Goal: Task Accomplishment & Management: Complete application form

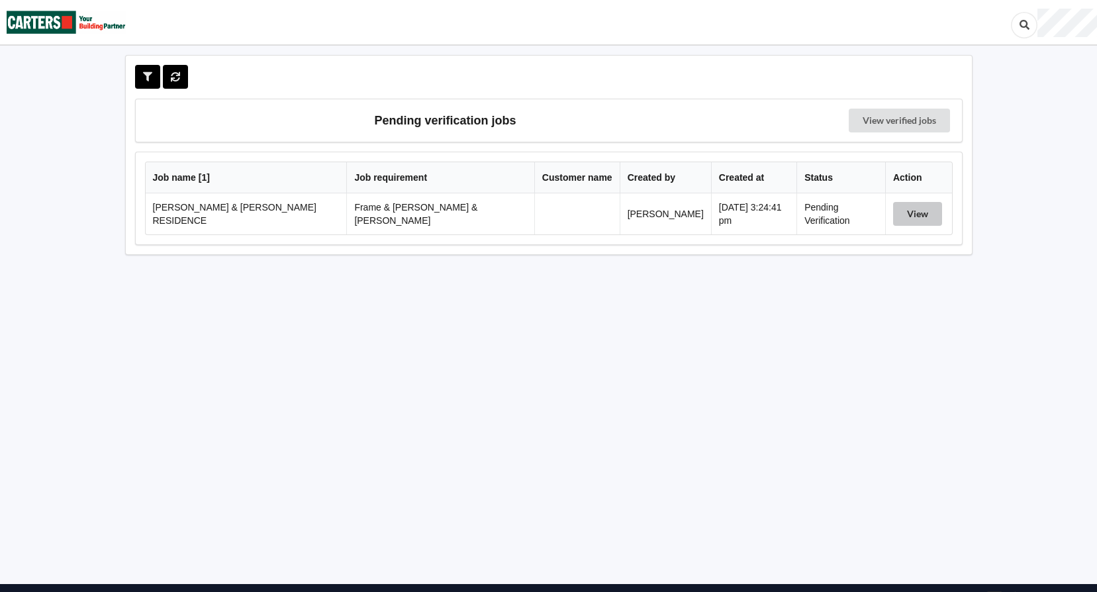
click at [901, 210] on button "View" at bounding box center [917, 214] width 49 height 24
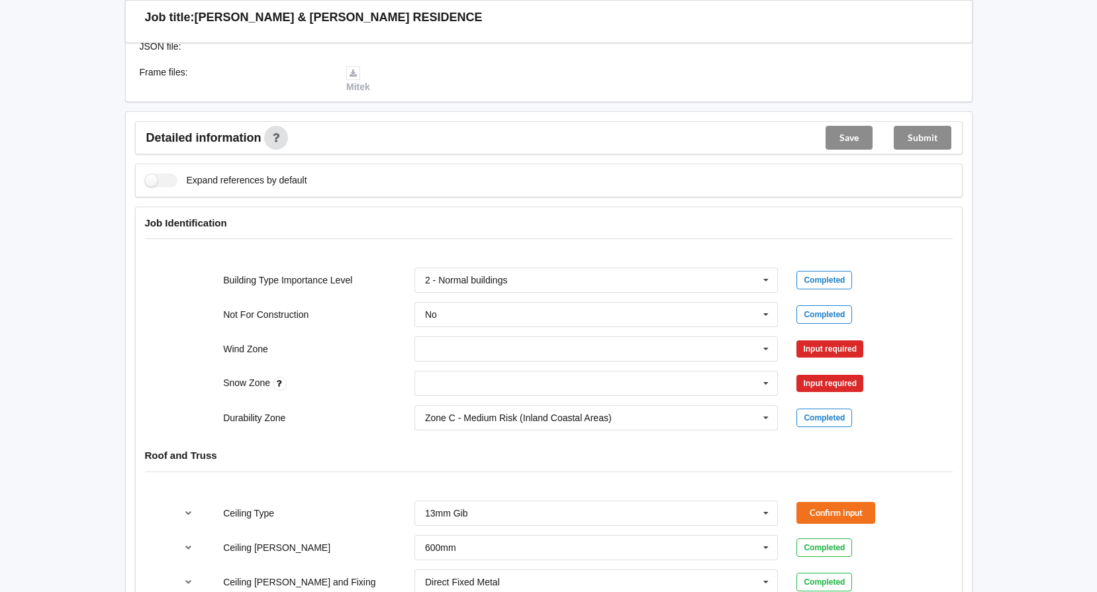
scroll to position [397, 0]
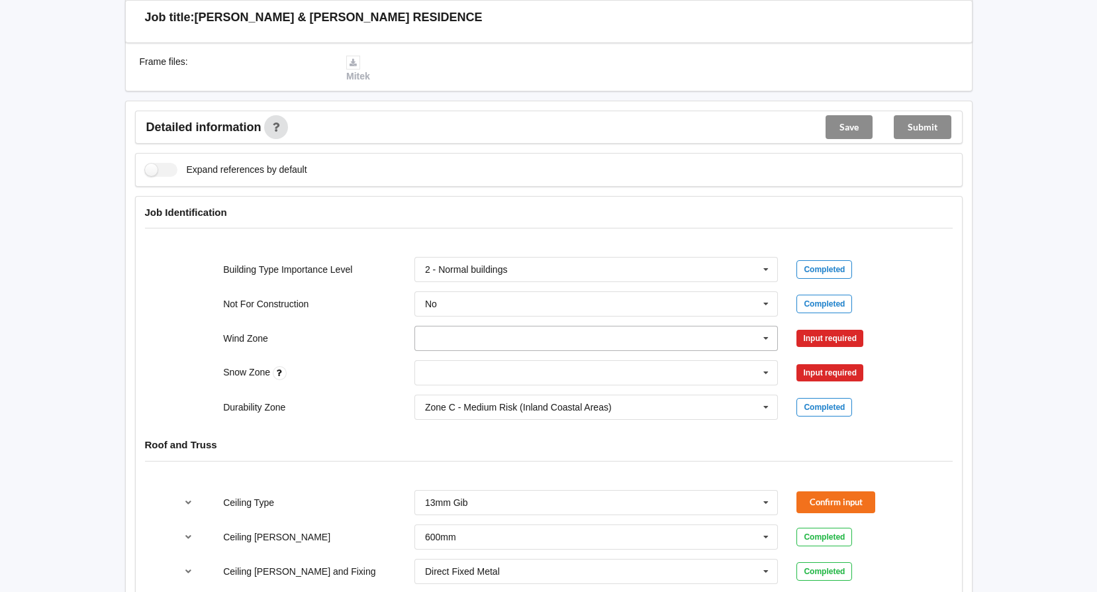
click at [657, 326] on input "text" at bounding box center [597, 338] width 363 height 24
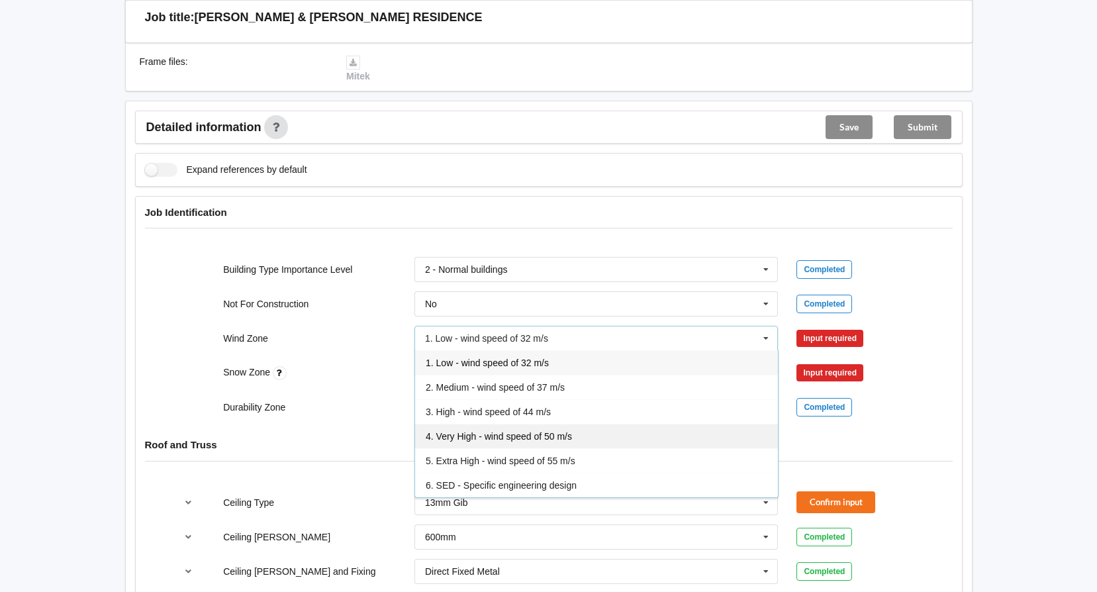
click at [546, 431] on span "4. Very High - wind speed of 50 m/s" at bounding box center [499, 436] width 146 height 11
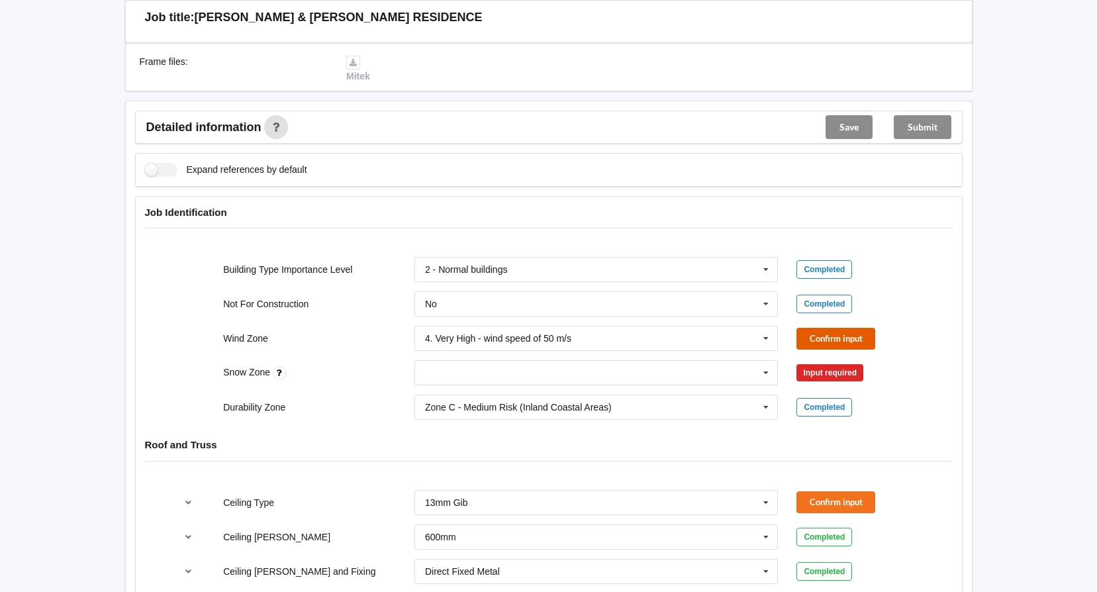
click at [807, 328] on button "Confirm input" at bounding box center [835, 339] width 79 height 22
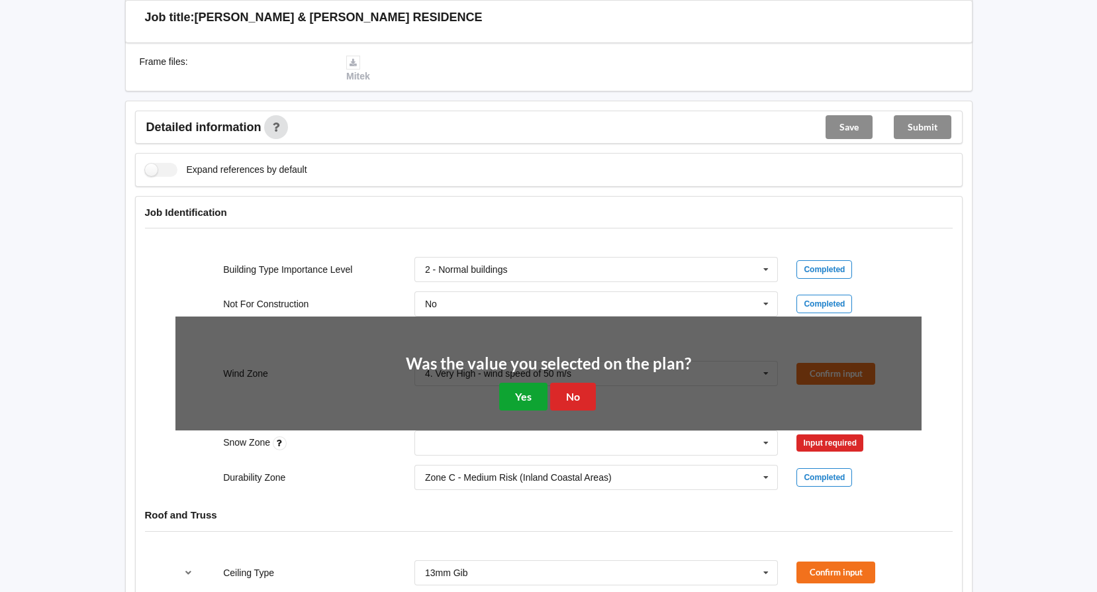
click at [520, 390] on button "Yes" at bounding box center [523, 396] width 48 height 27
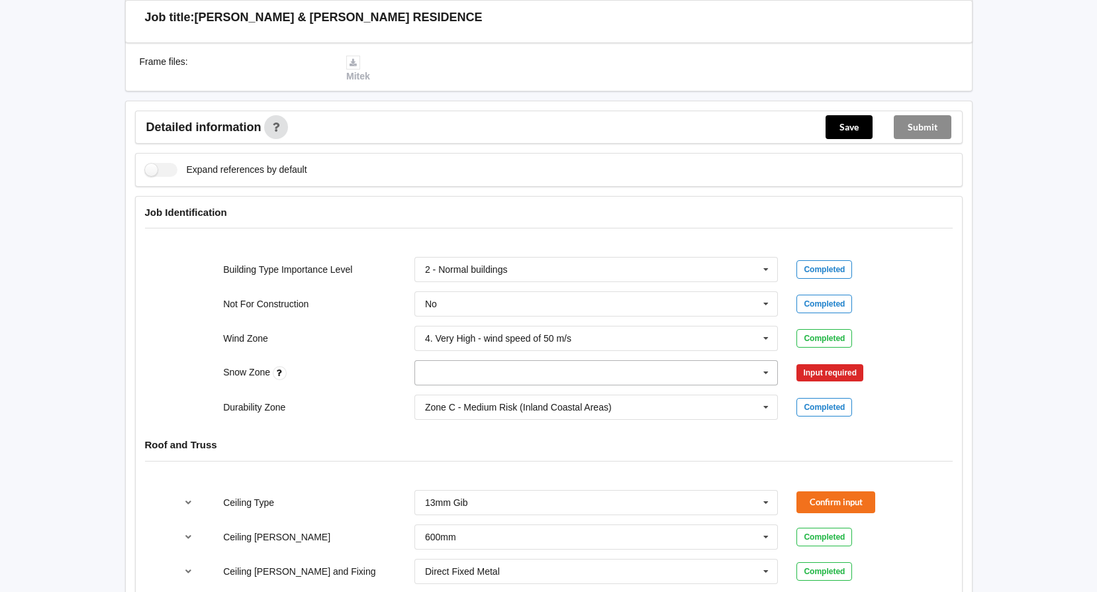
click at [768, 361] on icon at bounding box center [766, 373] width 20 height 24
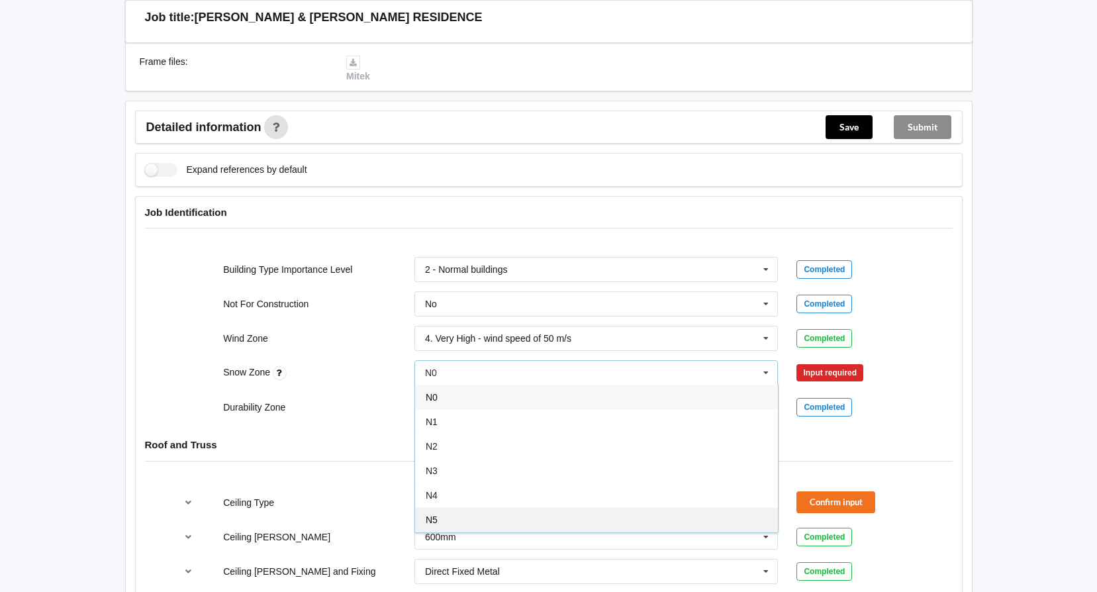
click at [476, 507] on div "N5" at bounding box center [596, 519] width 363 height 24
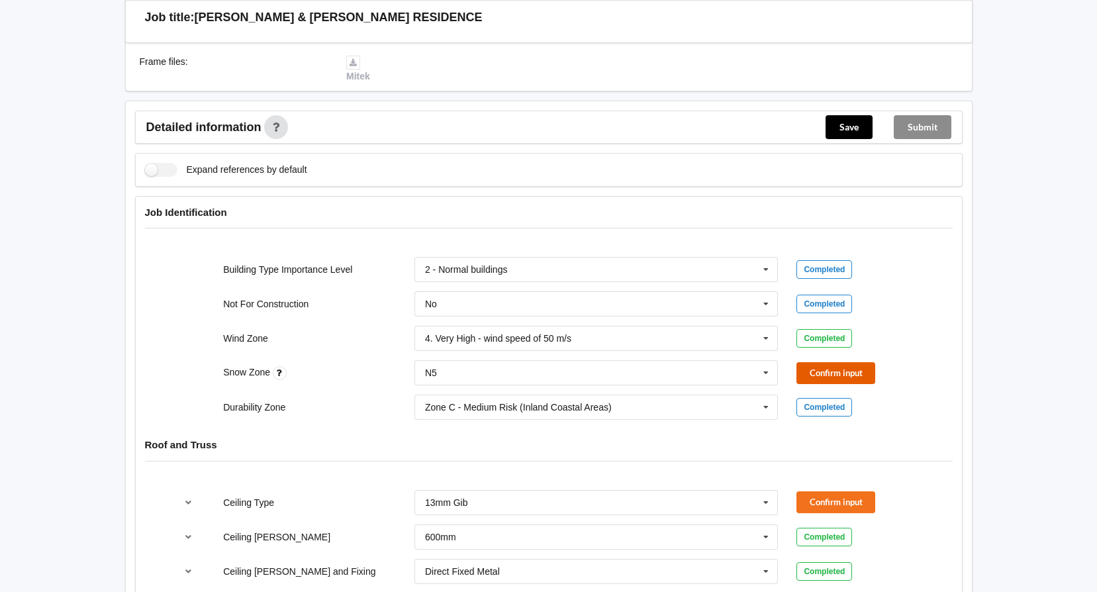
click at [866, 362] on button "Confirm input" at bounding box center [835, 373] width 79 height 22
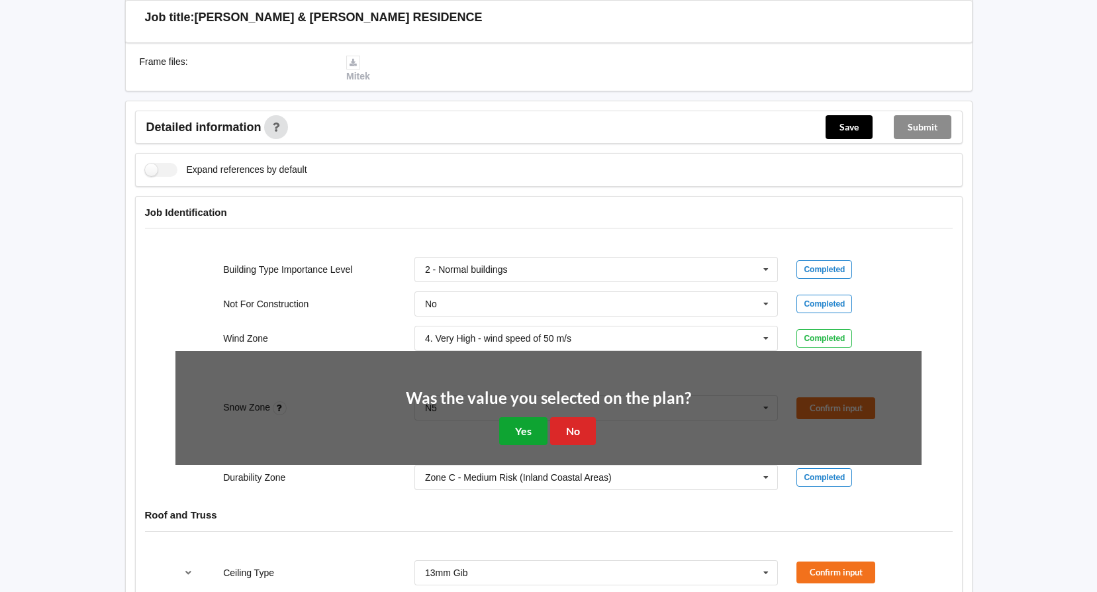
click at [526, 417] on button "Yes" at bounding box center [523, 430] width 48 height 27
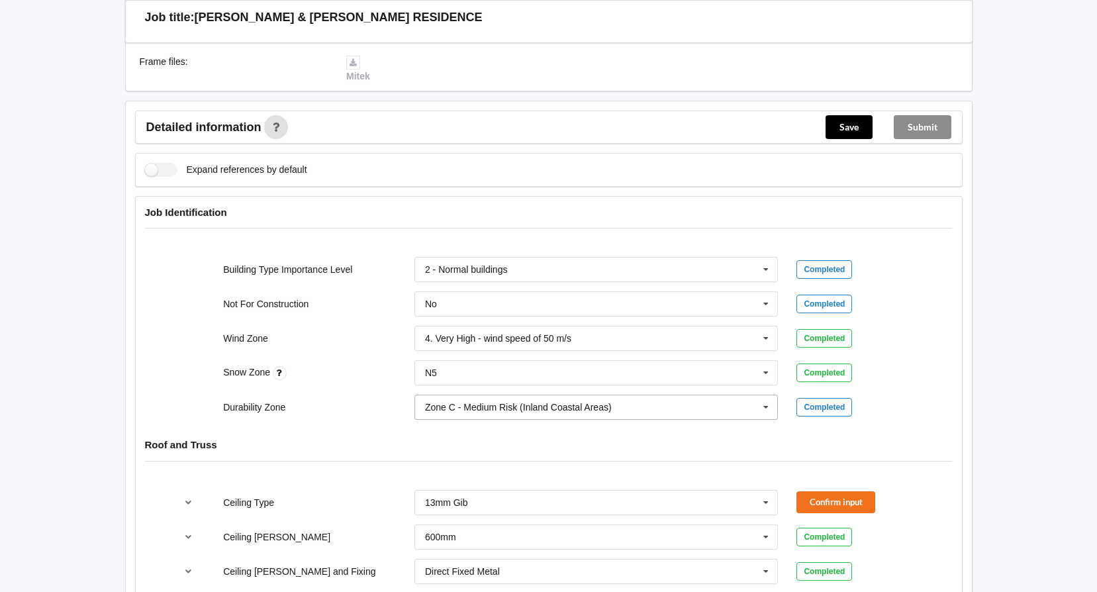
click at [764, 395] on icon at bounding box center [766, 407] width 20 height 24
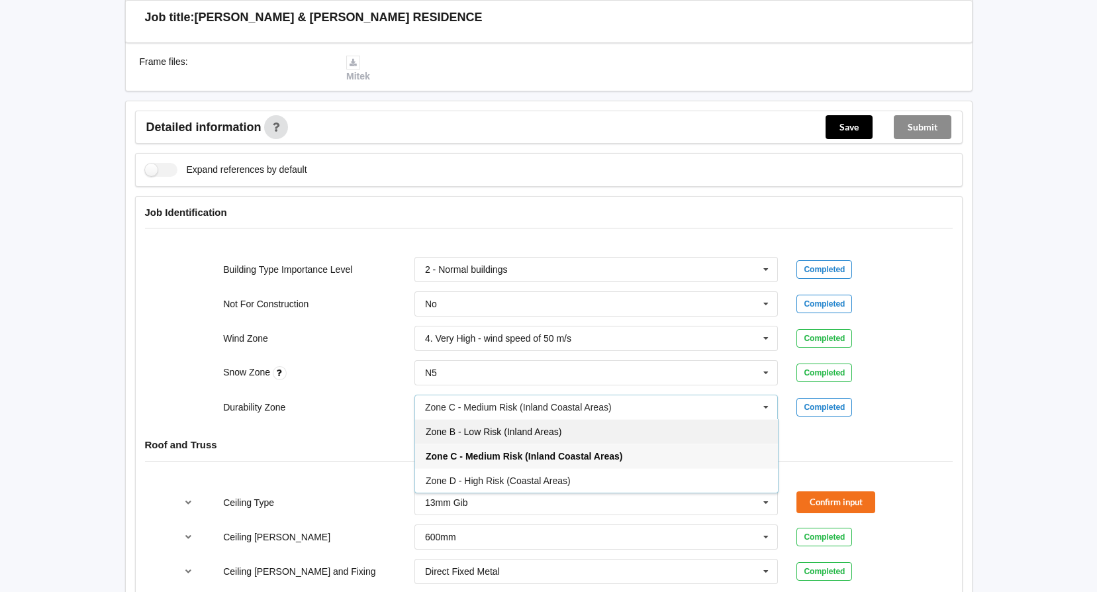
click at [616, 422] on div "Zone B - Low Risk (Inland Areas)" at bounding box center [596, 431] width 363 height 24
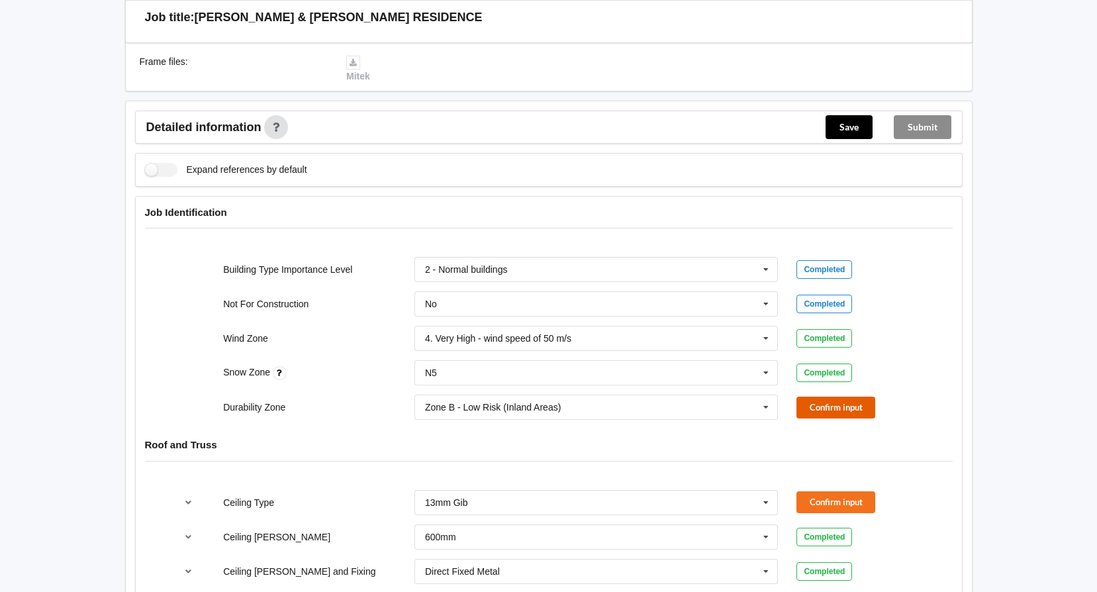
click at [819, 397] on button "Confirm input" at bounding box center [835, 408] width 79 height 22
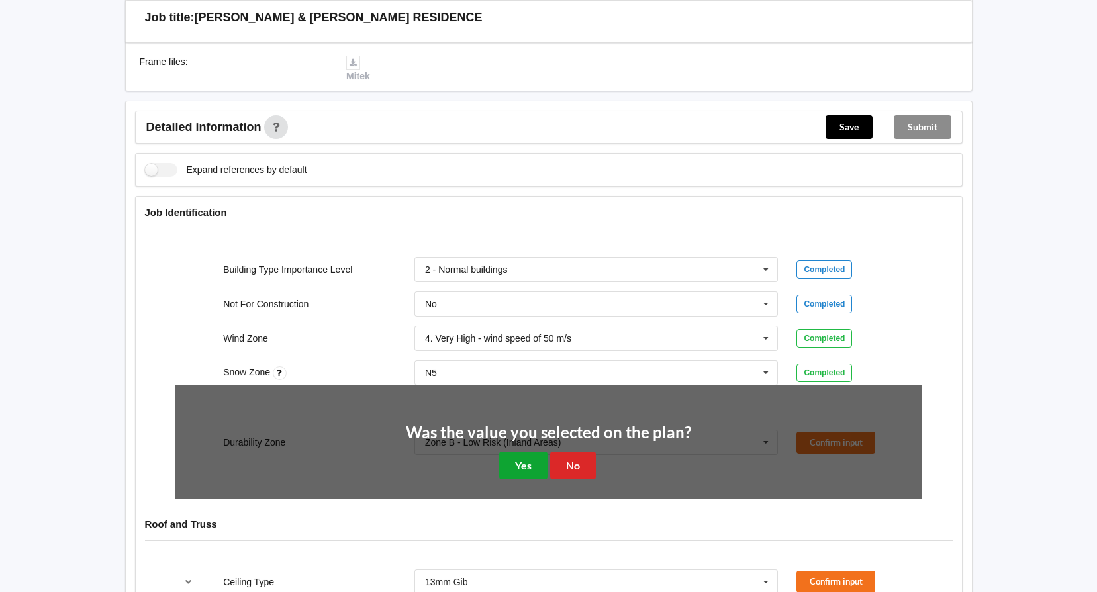
click at [512, 452] on button "Yes" at bounding box center [523, 465] width 48 height 27
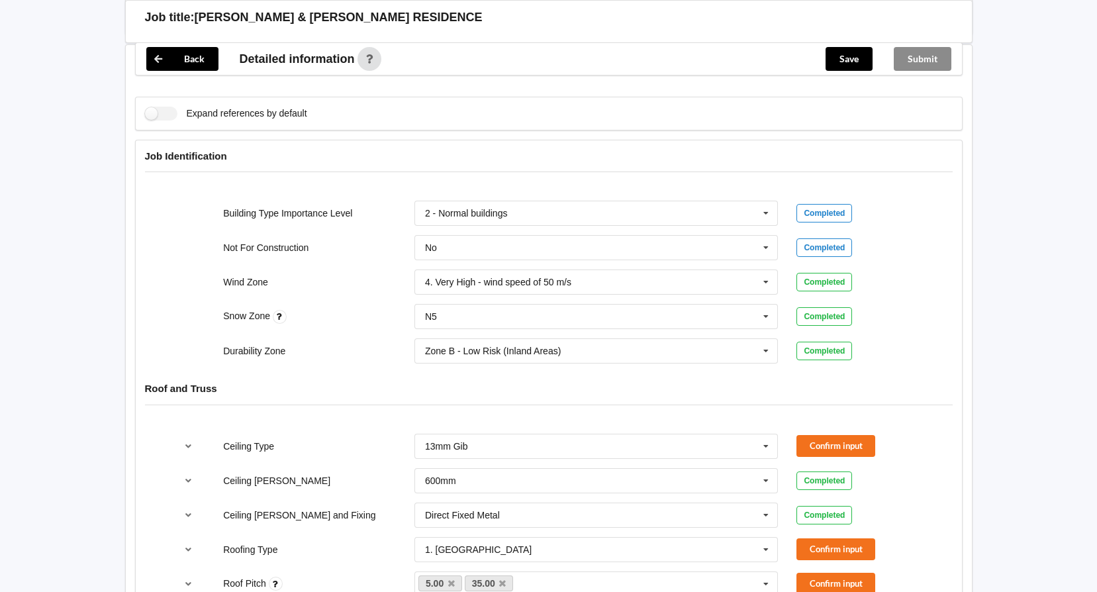
scroll to position [530, 0]
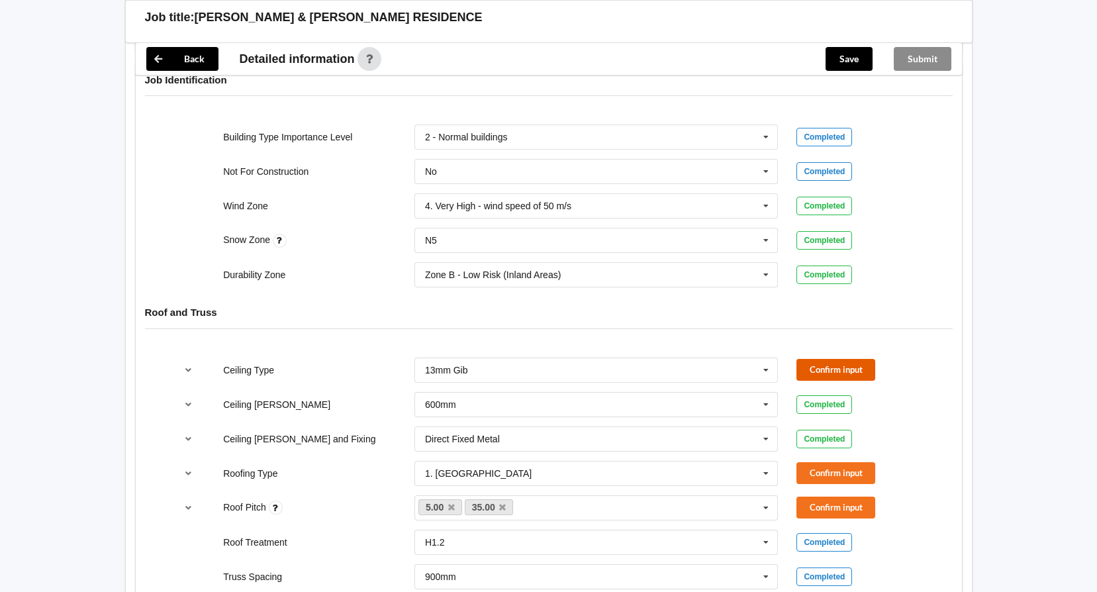
click at [830, 359] on button "Confirm input" at bounding box center [835, 370] width 79 height 22
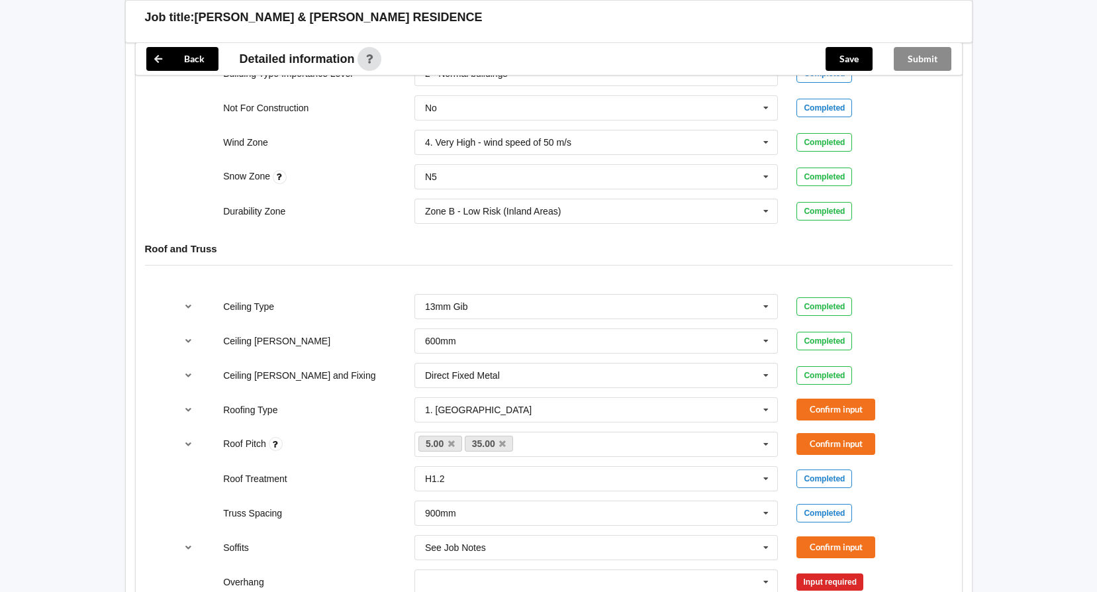
scroll to position [662, 0]
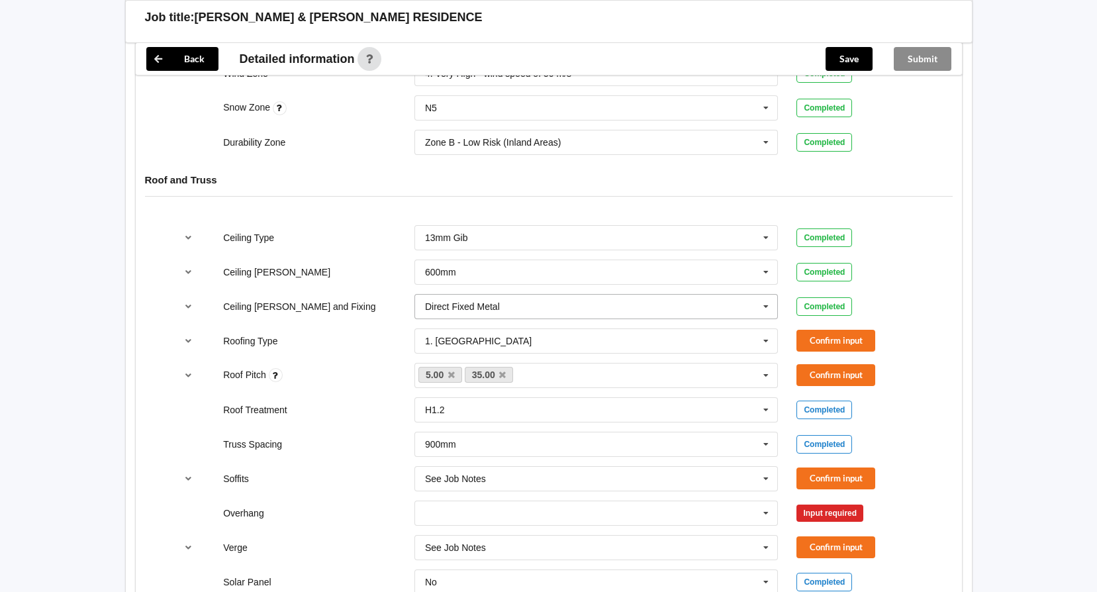
click at [771, 299] on icon at bounding box center [766, 307] width 20 height 24
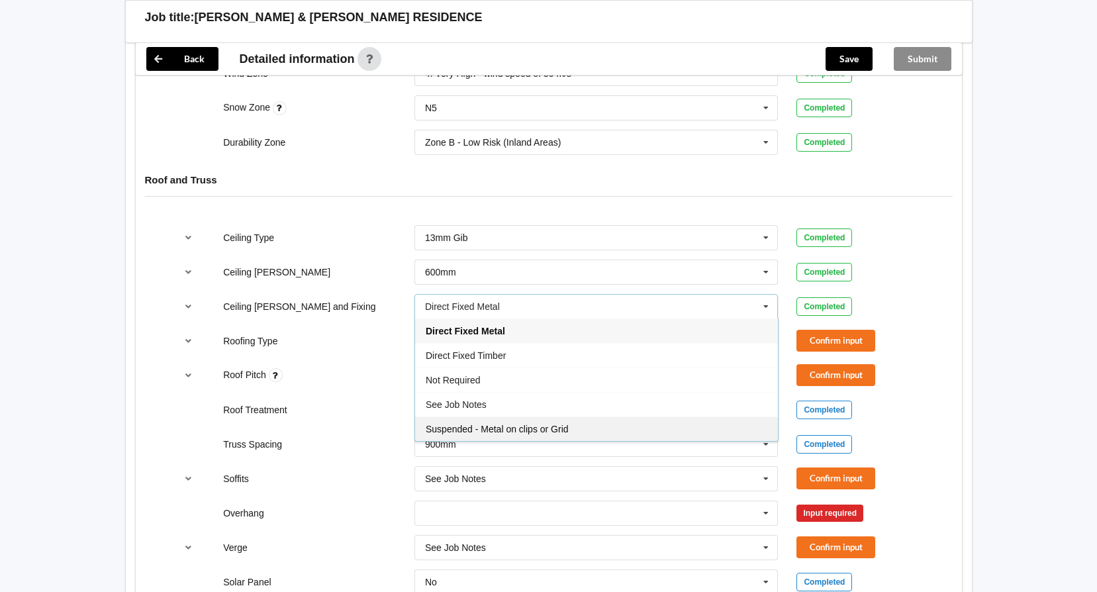
click at [553, 424] on span "Suspended - Metal on clips or Grid" at bounding box center [497, 429] width 143 height 11
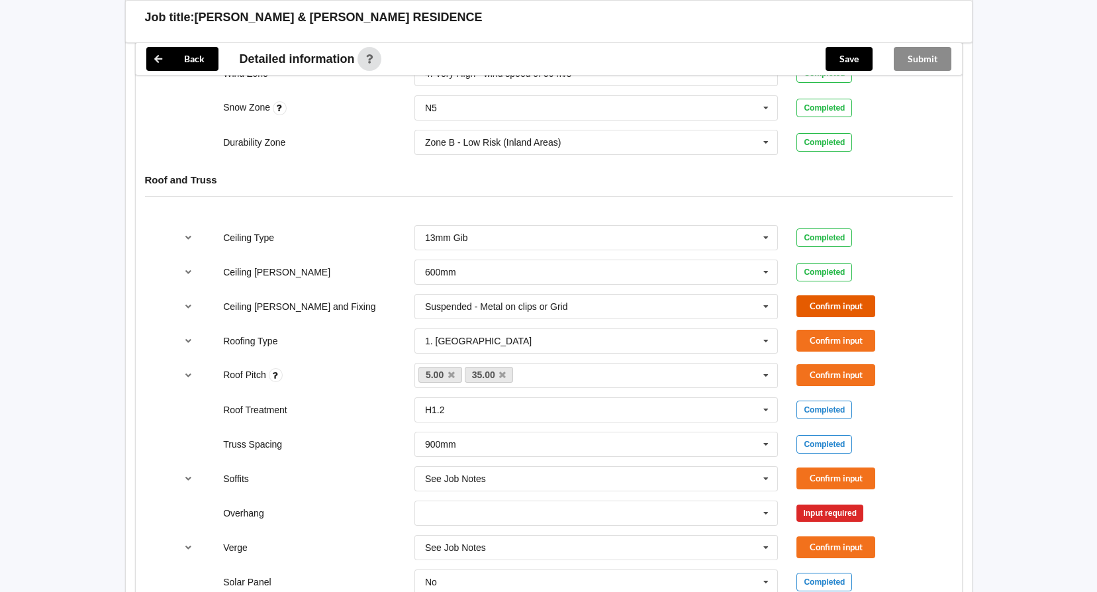
click at [804, 295] on button "Confirm input" at bounding box center [835, 306] width 79 height 22
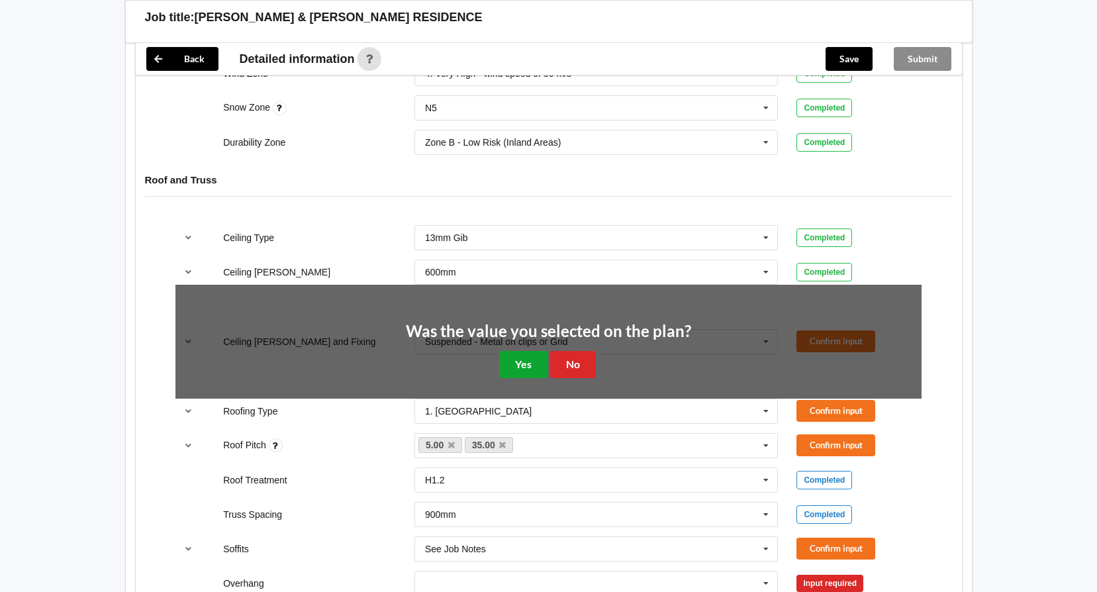
click at [523, 353] on button "Yes" at bounding box center [523, 364] width 48 height 27
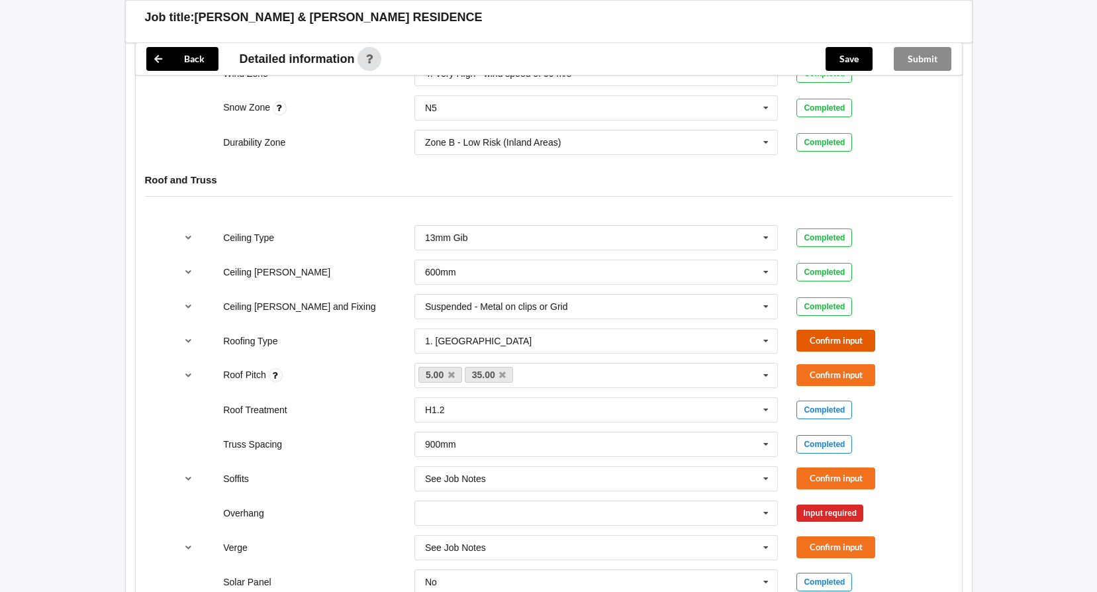
click at [817, 330] on button "Confirm input" at bounding box center [835, 341] width 79 height 22
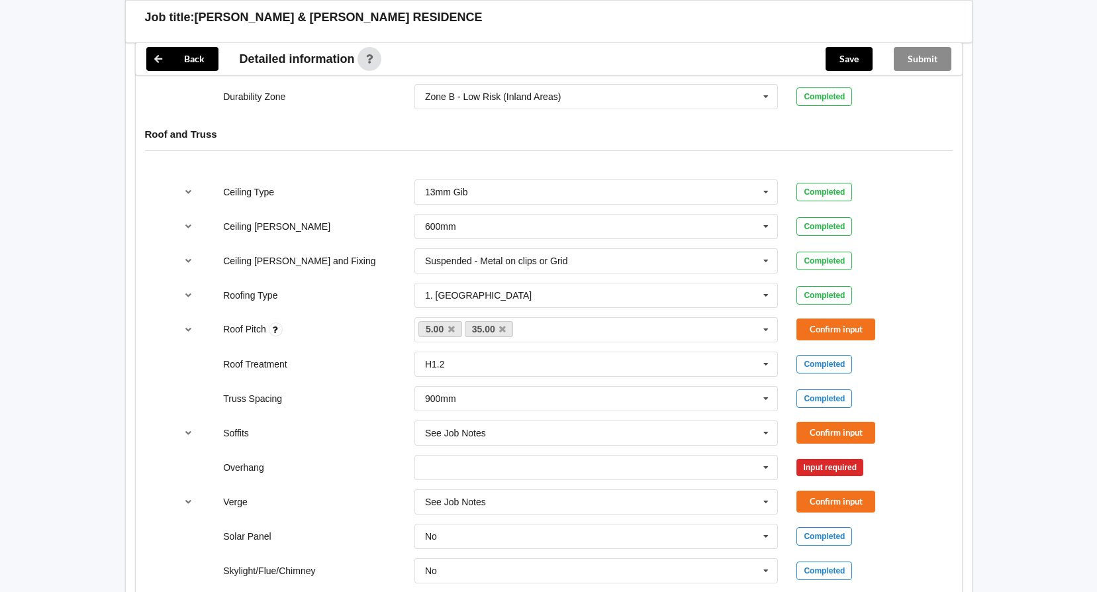
scroll to position [794, 0]
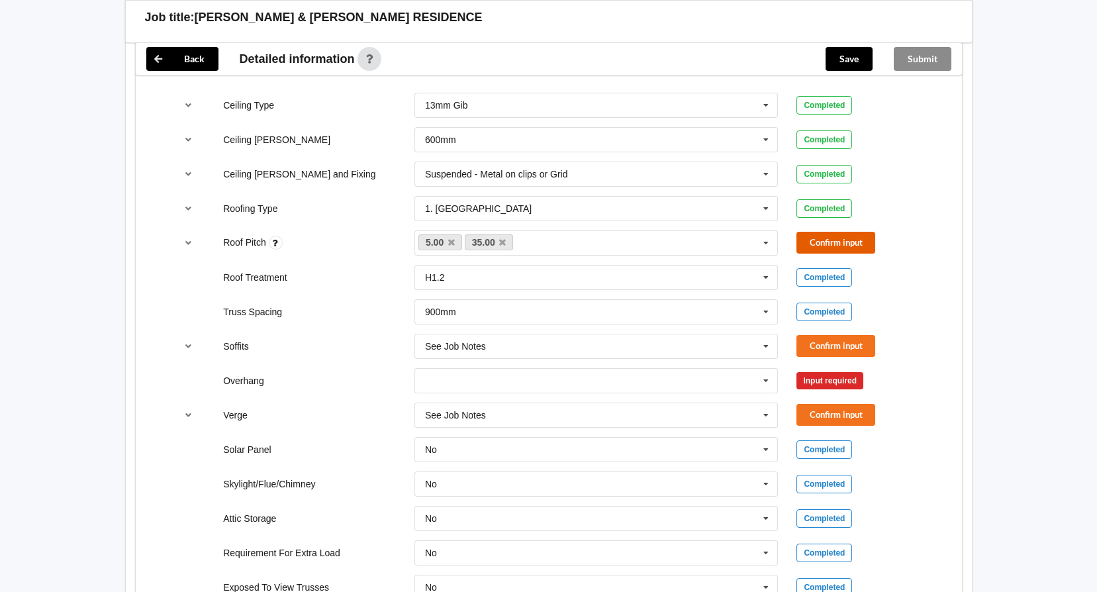
click at [849, 232] on button "Confirm input" at bounding box center [835, 243] width 79 height 22
click at [831, 335] on button "Confirm input" at bounding box center [835, 346] width 79 height 22
click at [722, 375] on input "text" at bounding box center [597, 381] width 363 height 24
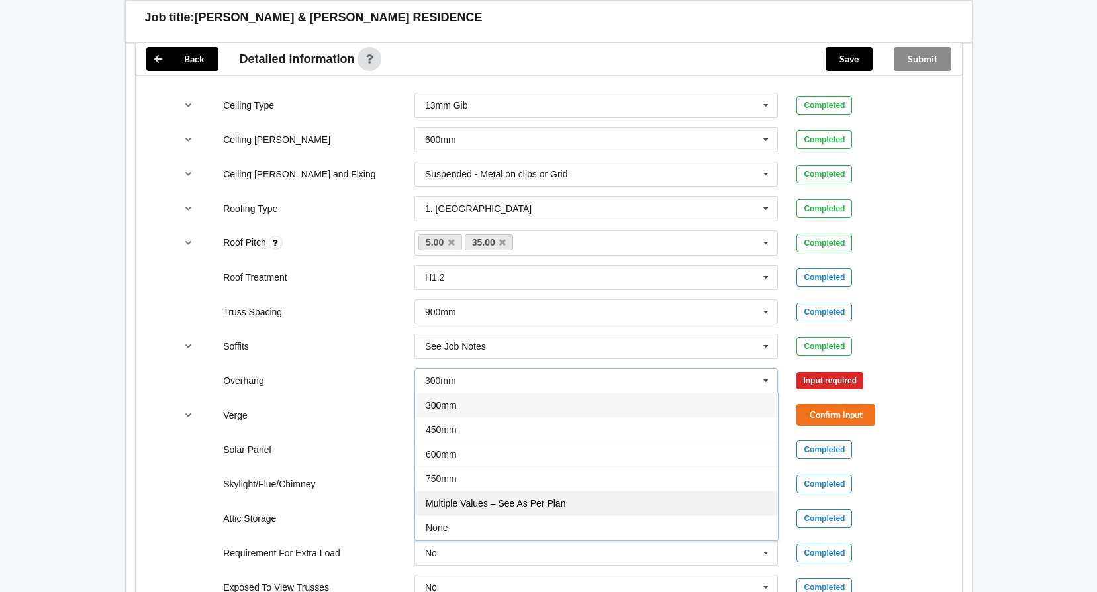
click at [563, 491] on div "Multiple Values – See As Per Plan" at bounding box center [596, 503] width 363 height 24
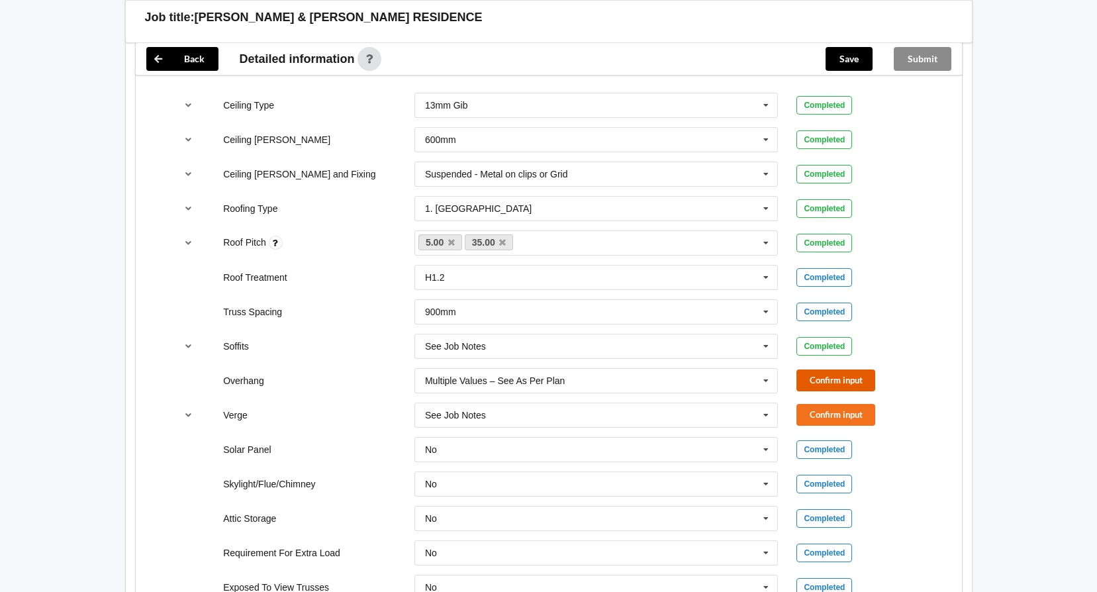
click at [833, 373] on button "Confirm input" at bounding box center [835, 380] width 79 height 22
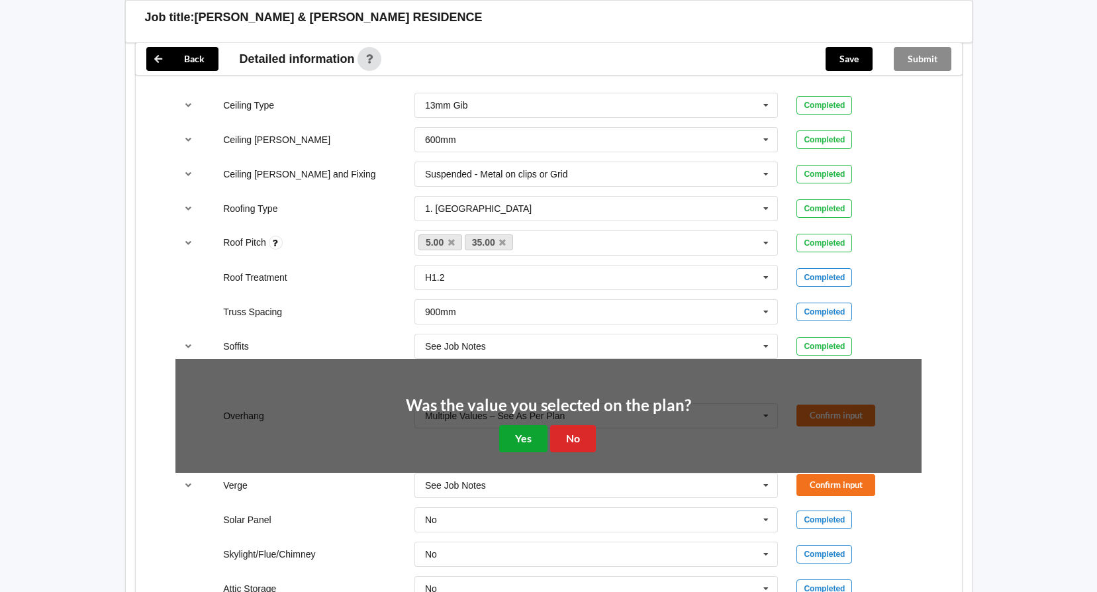
click at [518, 430] on button "Yes" at bounding box center [523, 438] width 48 height 27
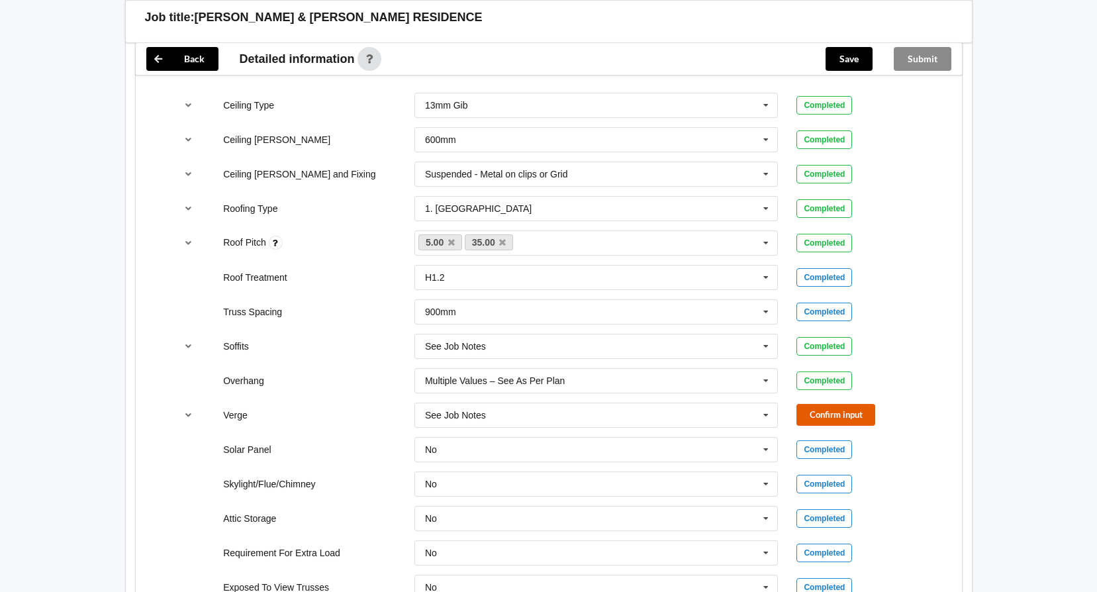
click at [859, 404] on button "Confirm input" at bounding box center [835, 415] width 79 height 22
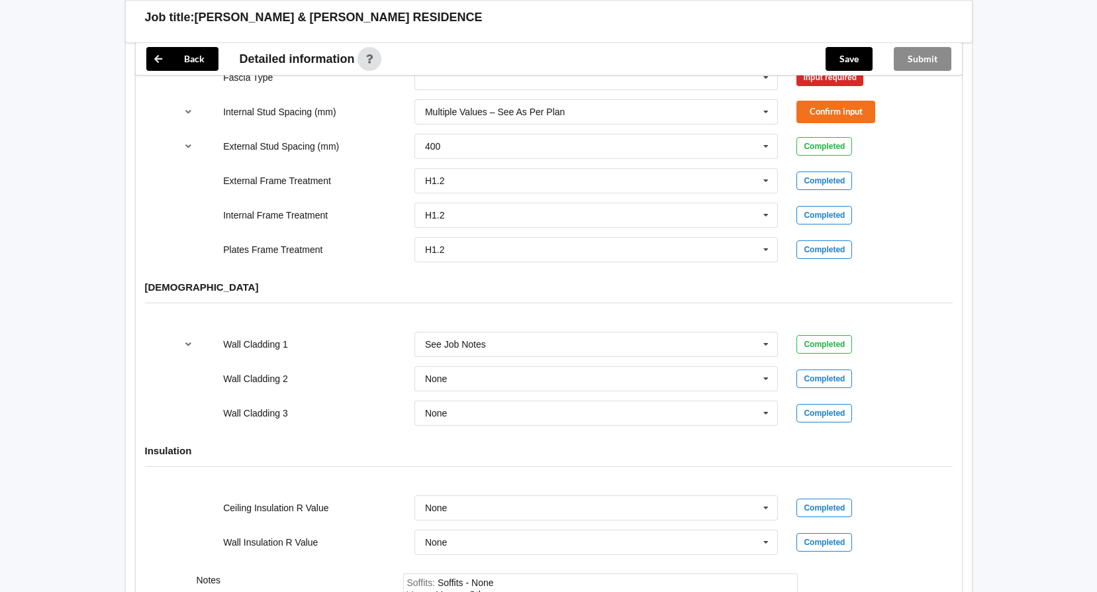
scroll to position [1589, 0]
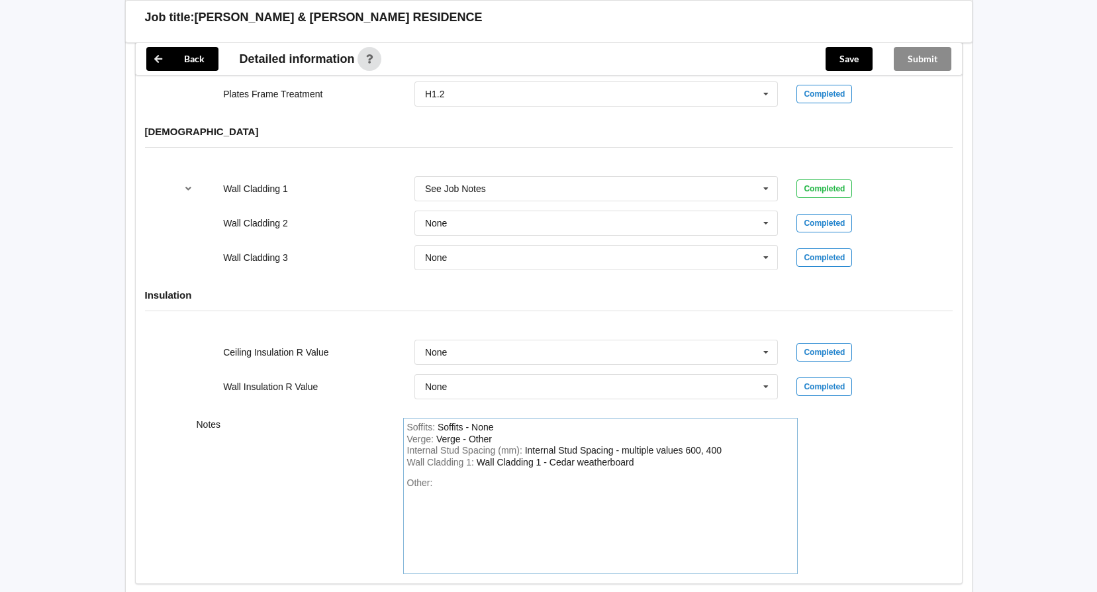
click at [461, 477] on div "Other:" at bounding box center [600, 523] width 387 height 93
paste div "Other"
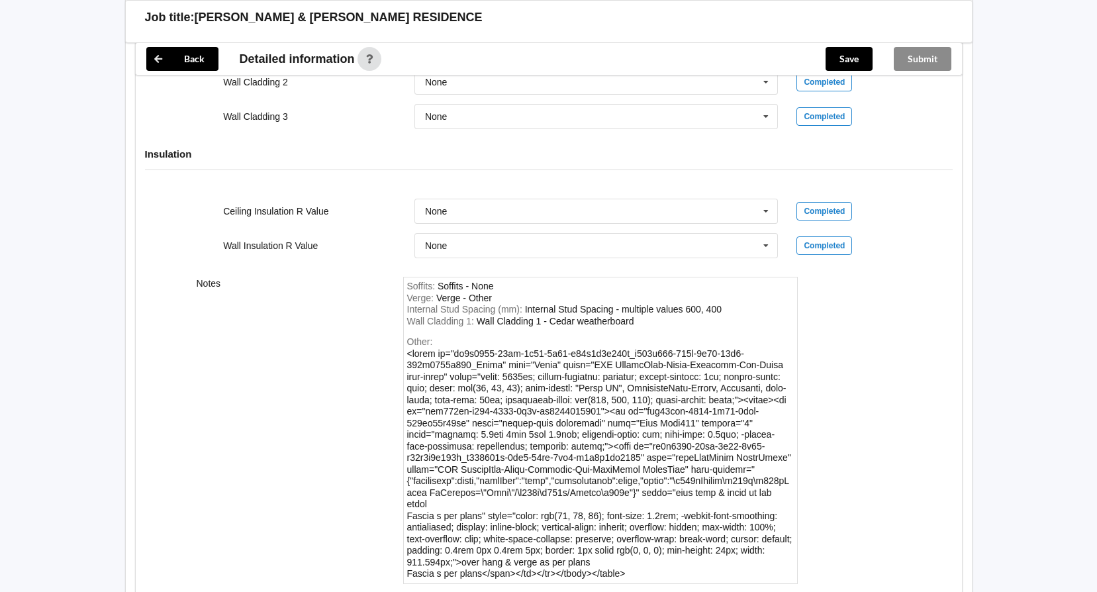
scroll to position [1792, 0]
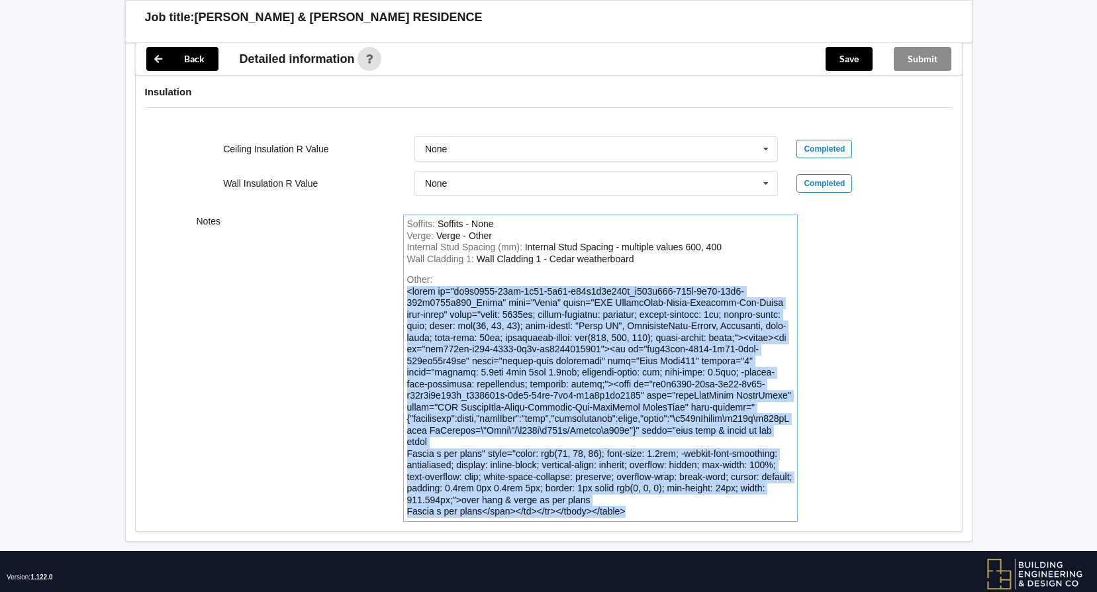
drag, startPoint x: 632, startPoint y: 485, endPoint x: 407, endPoint y: 277, distance: 305.5
click at [407, 277] on div "Other: Fascia s per plans" style="color: rgb(71, 78, 86); font-size: 1.2rem; -w…" at bounding box center [600, 396] width 387 height 244
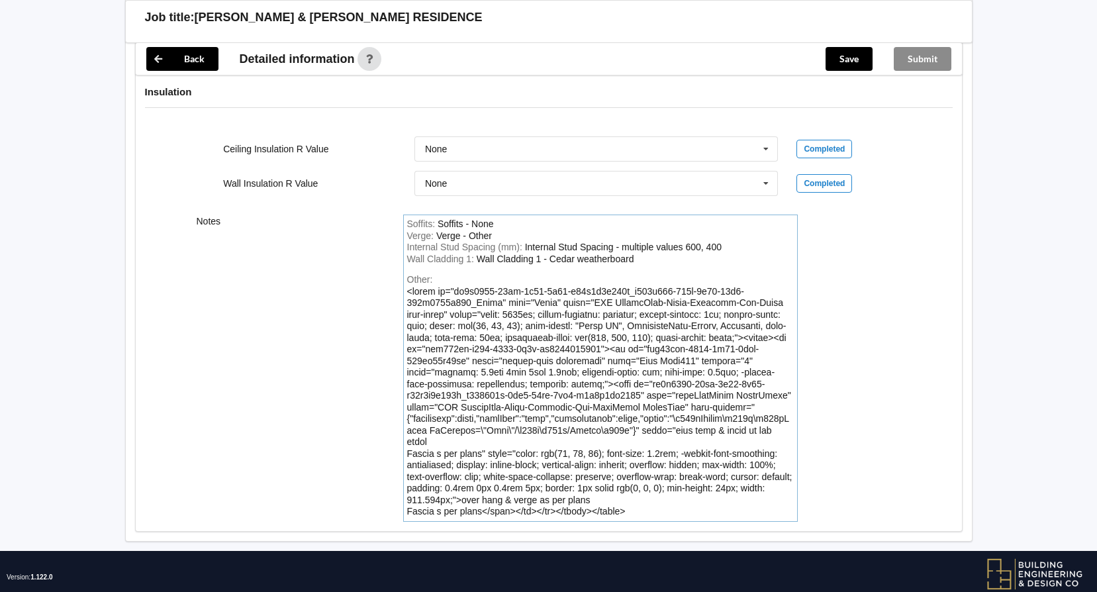
scroll to position [1653, 0]
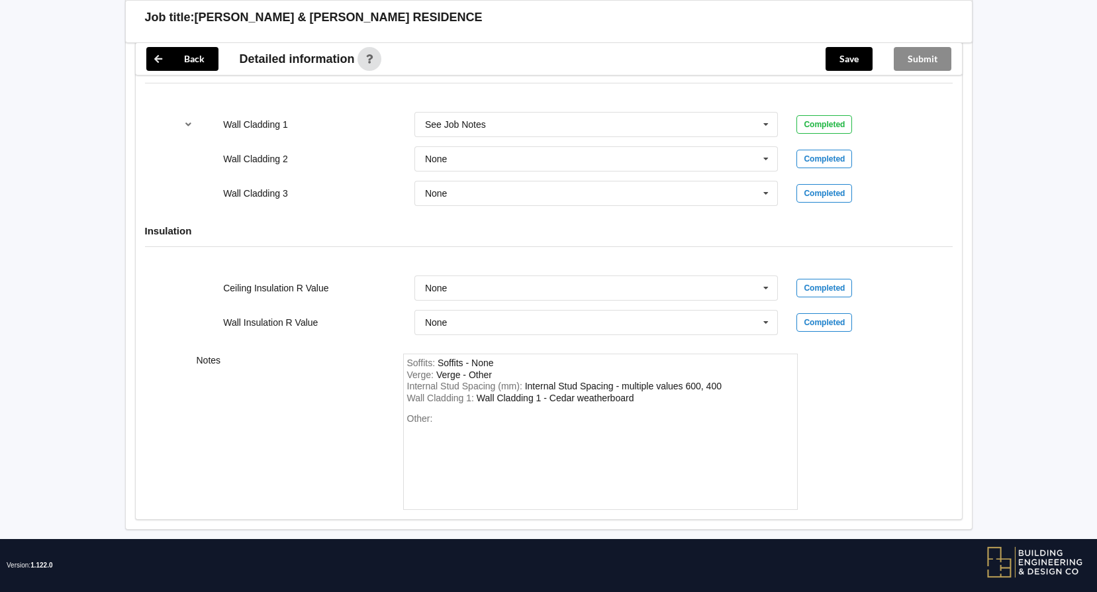
click at [424, 413] on div "Other:" at bounding box center [600, 459] width 387 height 93
drag, startPoint x: 428, startPoint y: 411, endPoint x: 438, endPoint y: 401, distance: 15.0
click at [433, 413] on div "Other:" at bounding box center [600, 459] width 387 height 93
click at [438, 413] on div "Other:" at bounding box center [600, 459] width 387 height 93
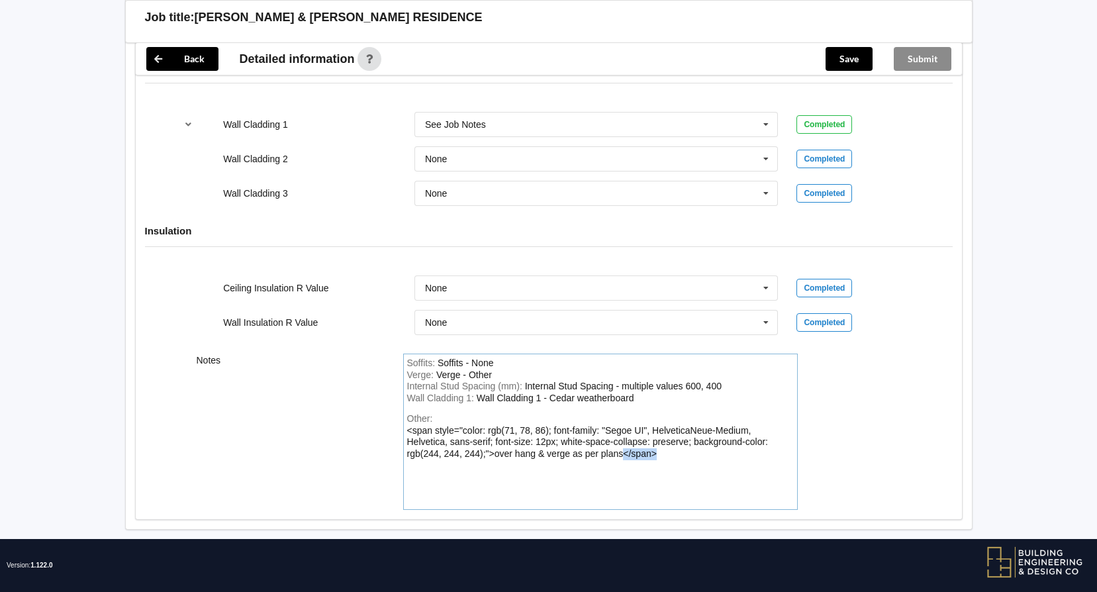
drag, startPoint x: 665, startPoint y: 442, endPoint x: 625, endPoint y: 442, distance: 40.4
click at [625, 442] on div "Other: <span style="color: rgb(71, 78, 86); font-family: "Segoe UI", HelveticaN…" at bounding box center [600, 459] width 387 height 93
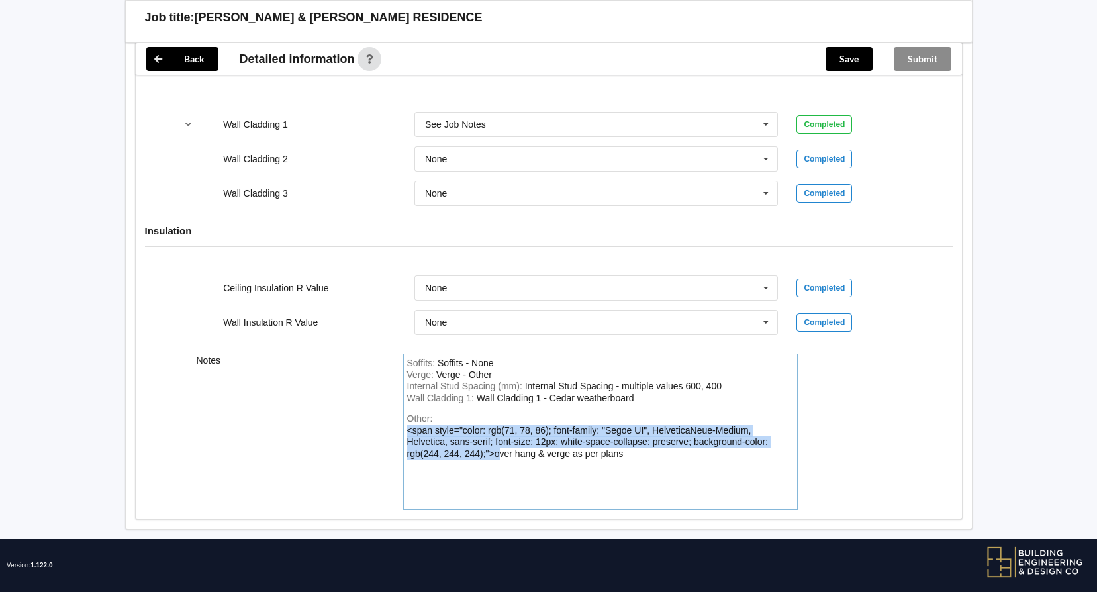
drag, startPoint x: 498, startPoint y: 440, endPoint x: 407, endPoint y: 419, distance: 93.6
click at [407, 419] on div "Other: <span style="color: rgb(71, 78, 86); font-family: "Segoe UI", HelveticaN…" at bounding box center [600, 459] width 387 height 93
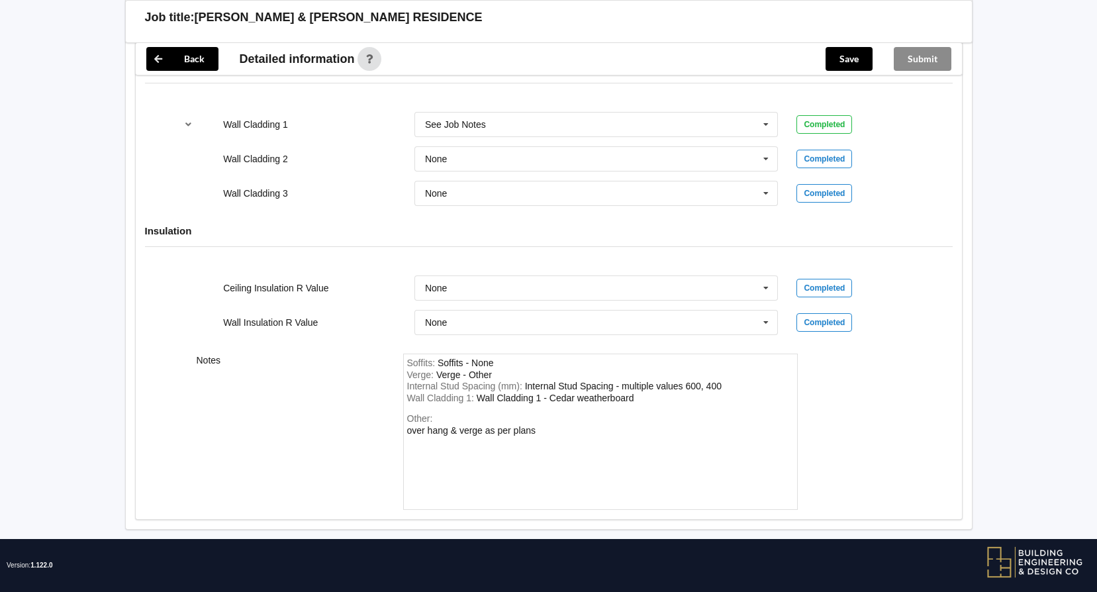
click at [412, 428] on div "Other: over hang & verge as per plans" at bounding box center [600, 459] width 387 height 93
click at [538, 415] on div "Other: over hang & verge as per plans" at bounding box center [600, 459] width 387 height 93
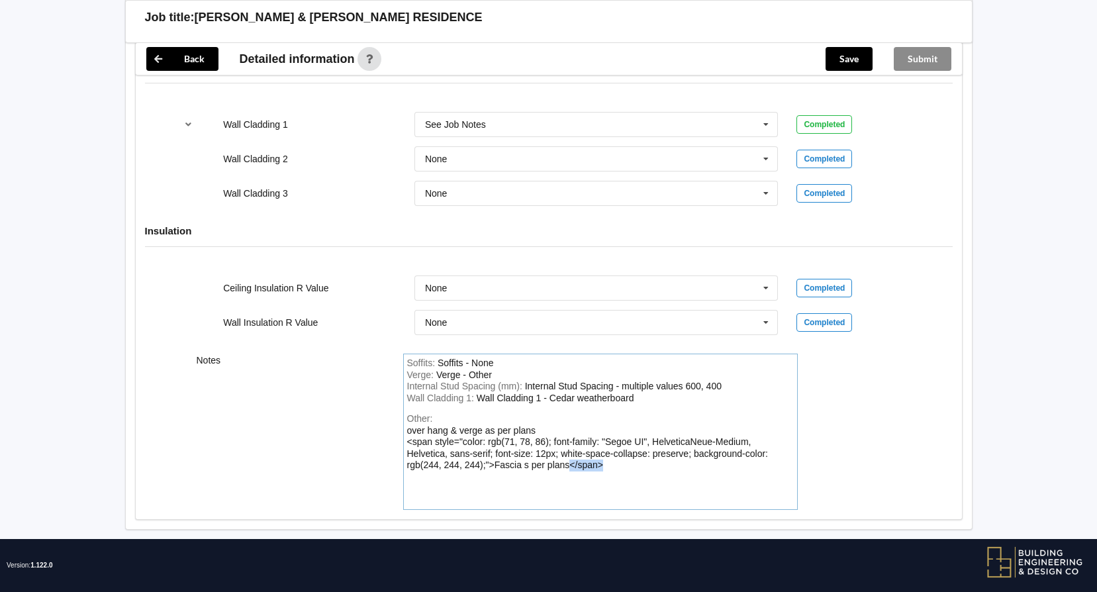
drag, startPoint x: 616, startPoint y: 451, endPoint x: 568, endPoint y: 455, distance: 48.5
click at [568, 455] on div "Other: over hang & verge as per plans <span style="color: rgb(71, 78, 86); font…" at bounding box center [600, 459] width 387 height 93
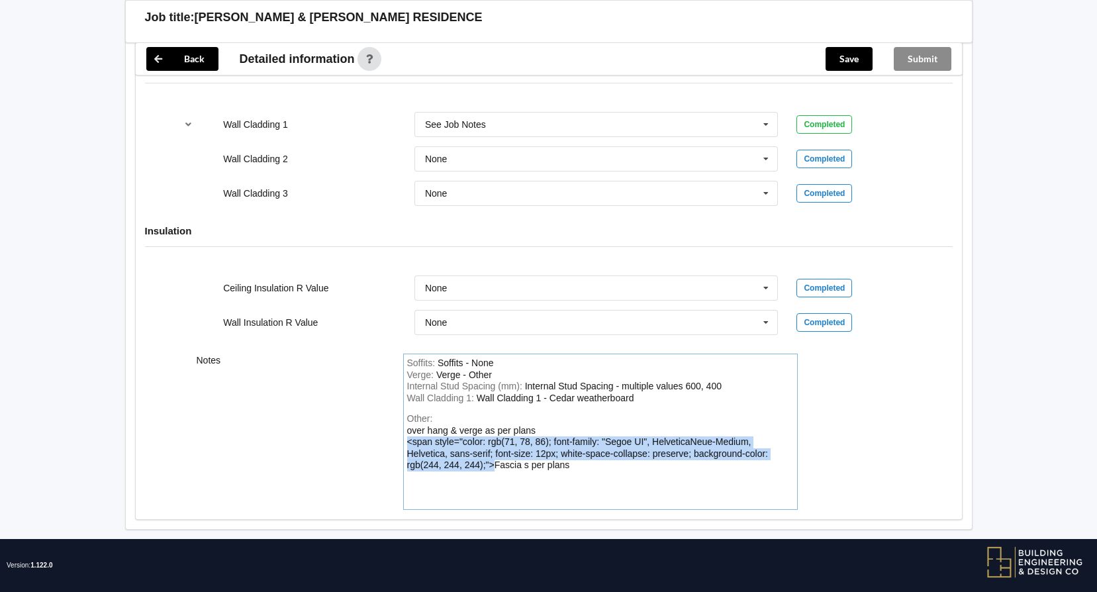
drag, startPoint x: 496, startPoint y: 450, endPoint x: 408, endPoint y: 431, distance: 90.0
click at [408, 431] on div "over hang & verge as per plans <span style="color: rgb(71, 78, 86); font-family…" at bounding box center [587, 448] width 361 height 46
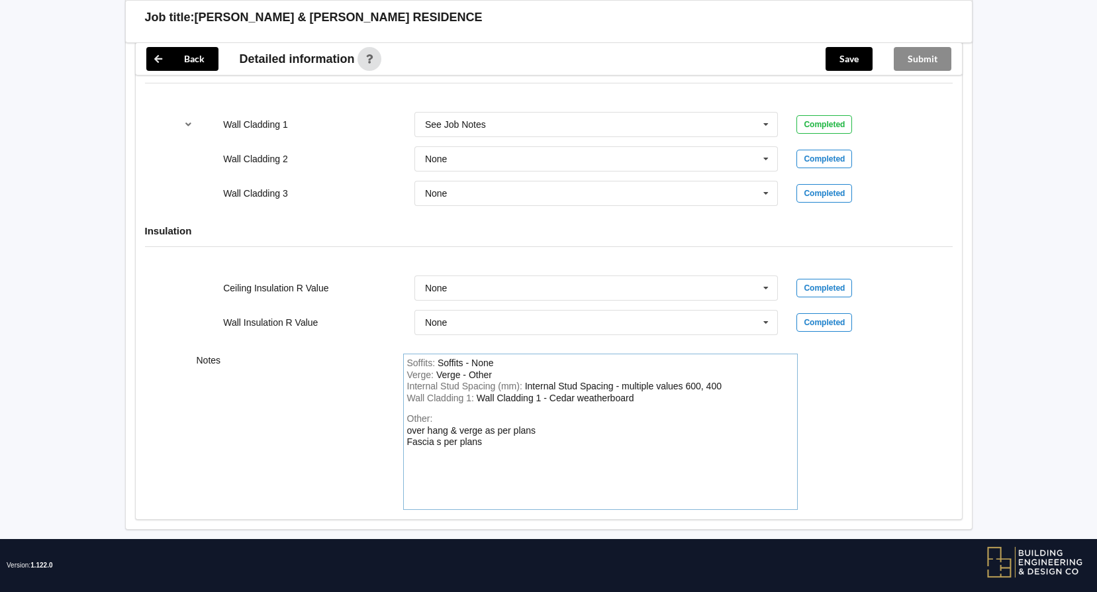
click at [488, 428] on div "Other: over hang & verge as per plans Fascia s per plans" at bounding box center [600, 459] width 387 height 93
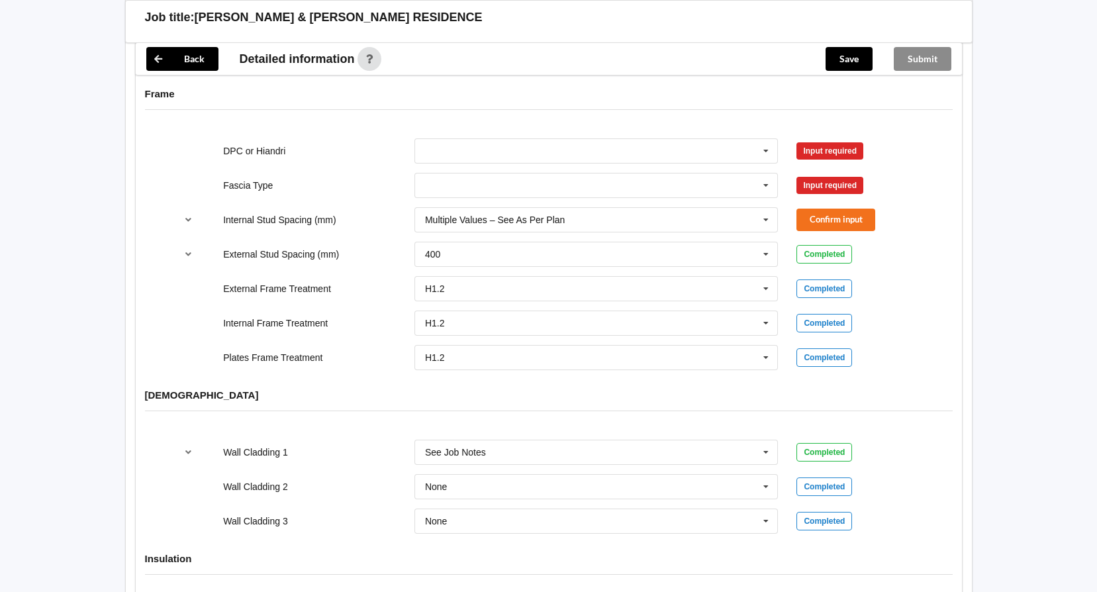
scroll to position [1256, 0]
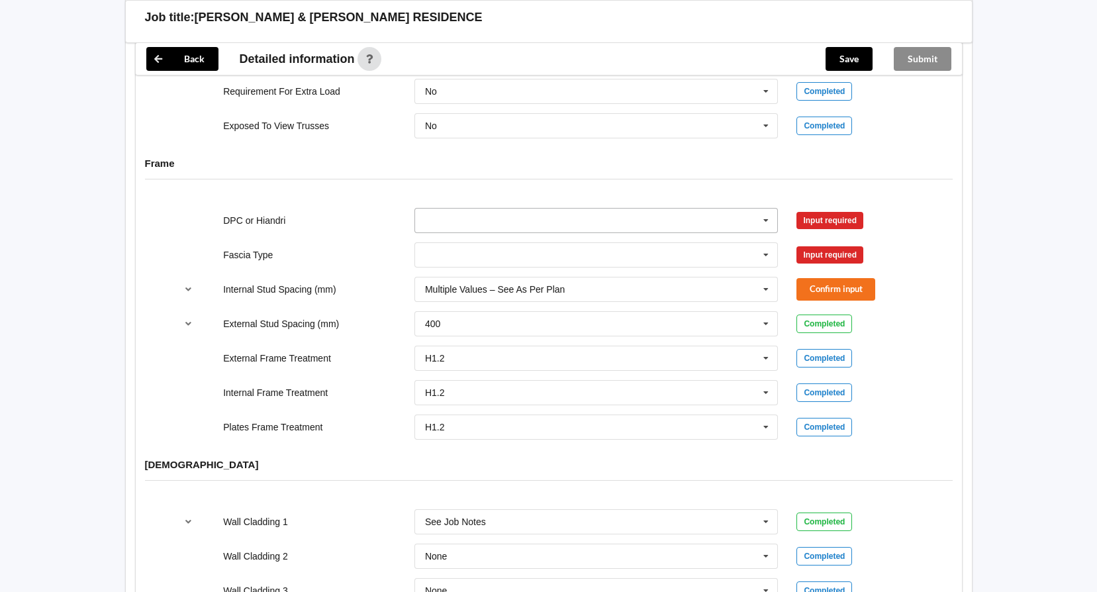
click at [766, 209] on icon at bounding box center [766, 221] width 20 height 24
click at [632, 232] on div "DPC Fitted" at bounding box center [596, 244] width 363 height 24
click at [839, 212] on button "Confirm input" at bounding box center [835, 220] width 79 height 22
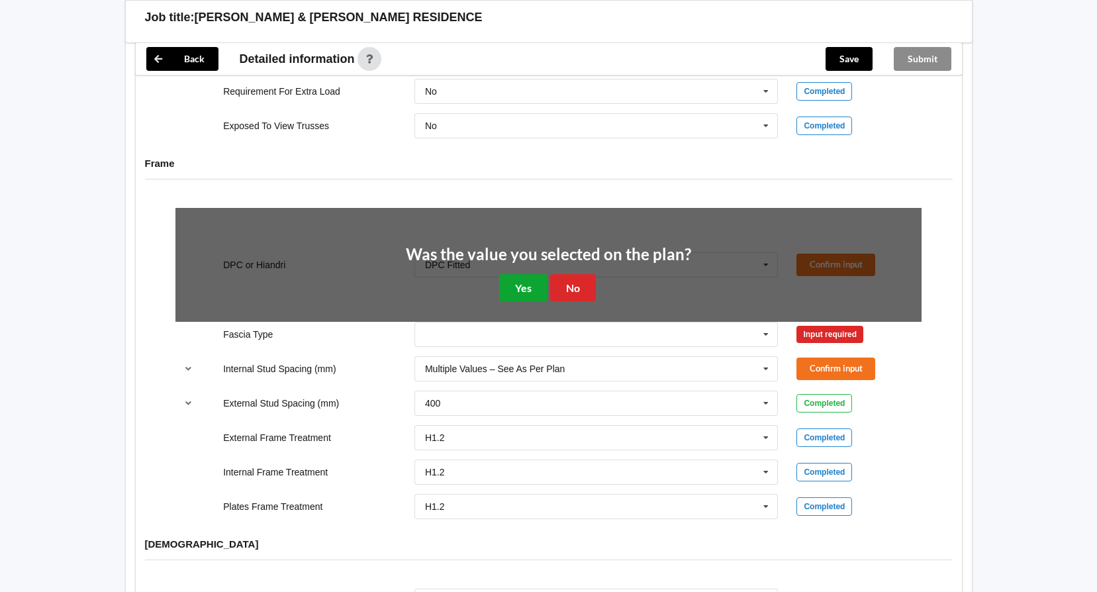
click at [526, 274] on button "Yes" at bounding box center [523, 287] width 48 height 27
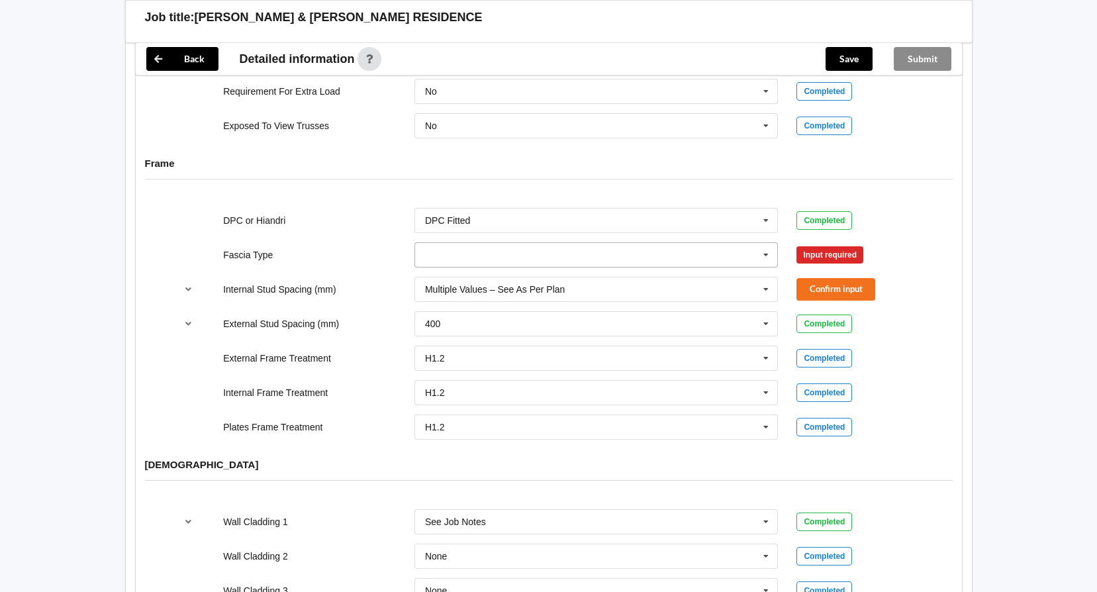
click at [767, 243] on icon at bounding box center [766, 255] width 20 height 24
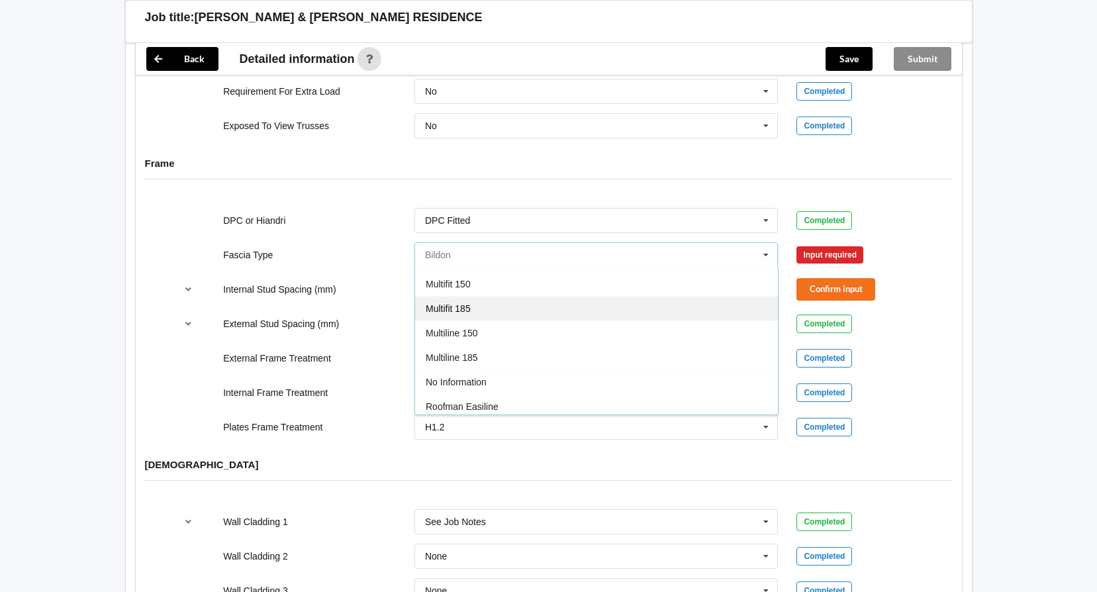
scroll to position [440, 0]
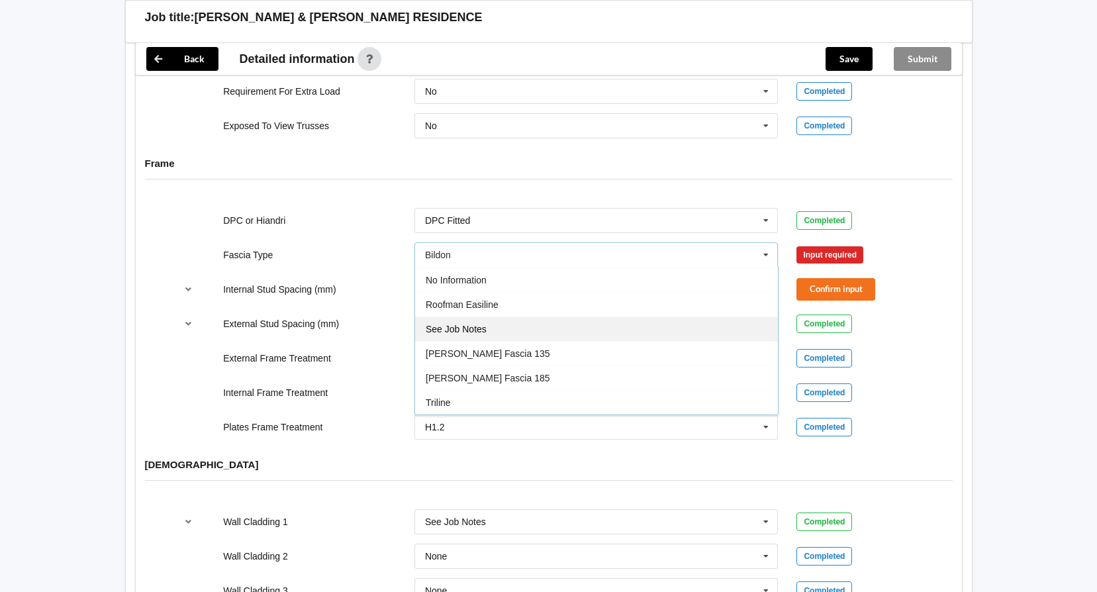
click at [559, 320] on div "See Job Notes" at bounding box center [596, 328] width 363 height 24
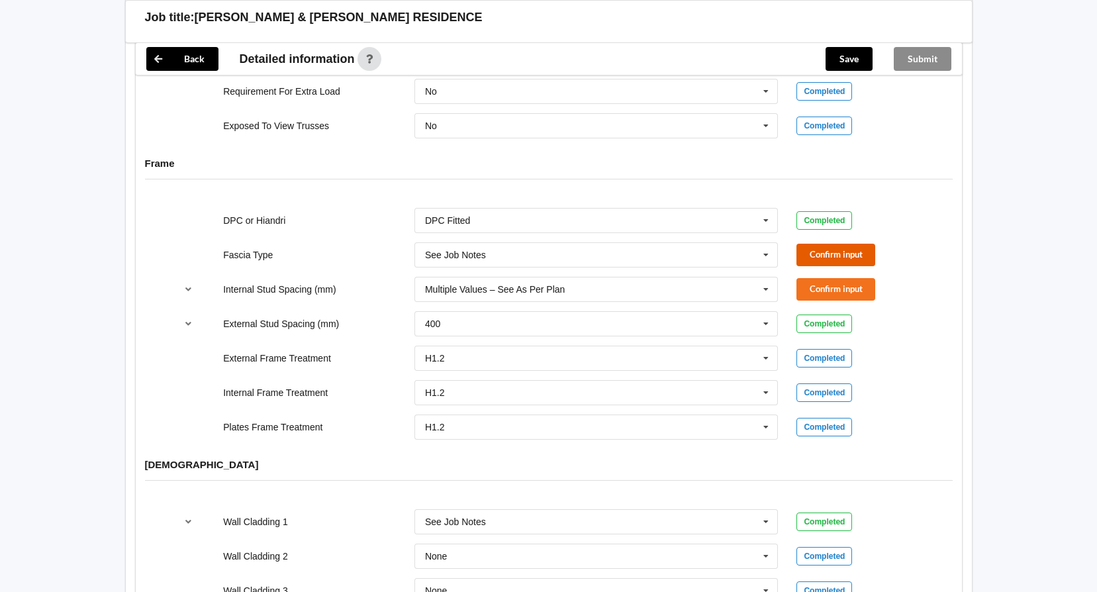
click at [827, 244] on button "Confirm input" at bounding box center [835, 255] width 79 height 22
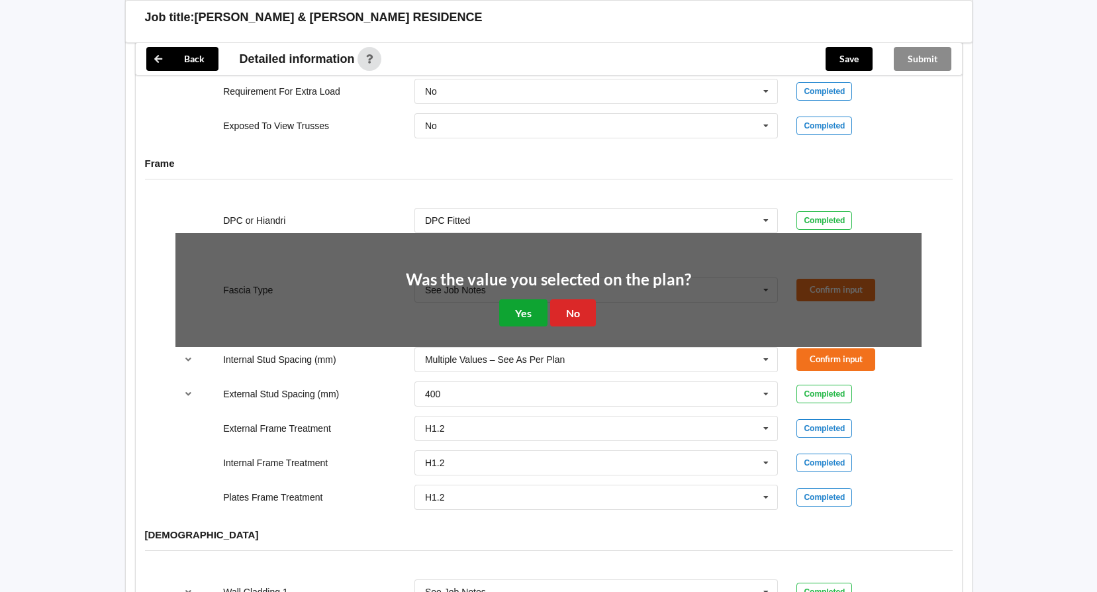
click at [513, 301] on button "Yes" at bounding box center [523, 312] width 48 height 27
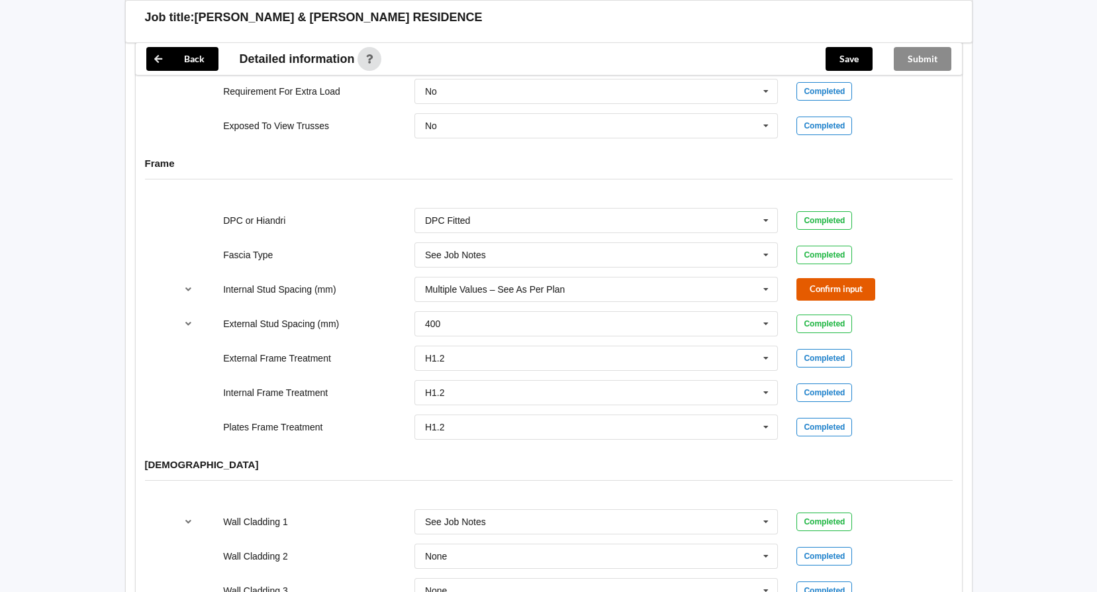
click at [824, 278] on button "Confirm input" at bounding box center [835, 289] width 79 height 22
click at [766, 312] on icon at bounding box center [766, 324] width 20 height 24
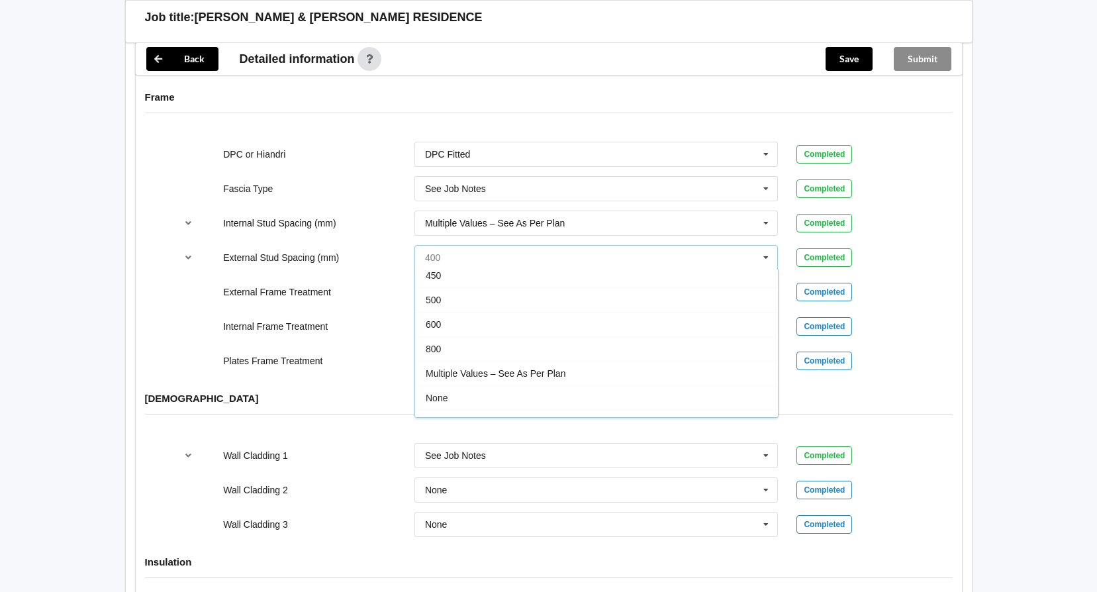
scroll to position [60, 0]
click at [520, 364] on span "Multiple Values – See As Per Plan" at bounding box center [496, 369] width 140 height 11
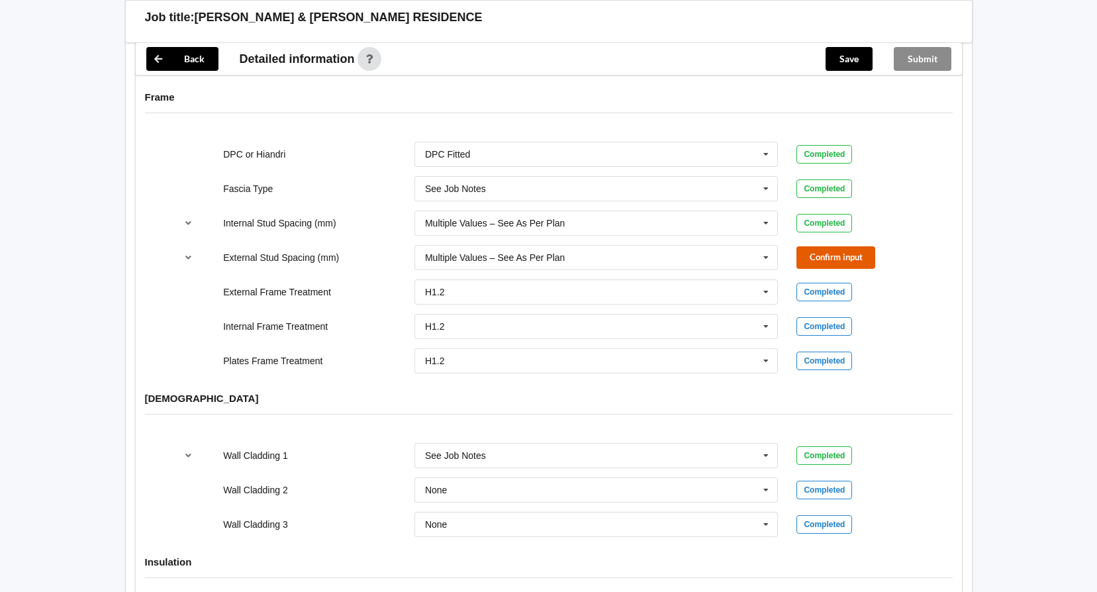
click at [812, 247] on button "Confirm input" at bounding box center [835, 257] width 79 height 22
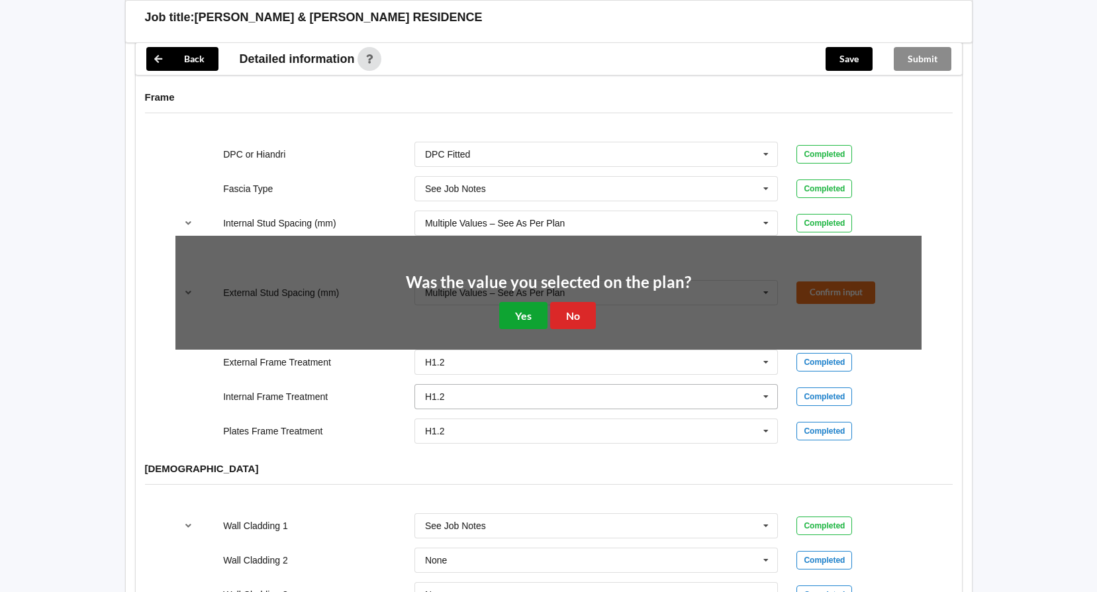
click at [522, 306] on button "Yes" at bounding box center [523, 315] width 48 height 27
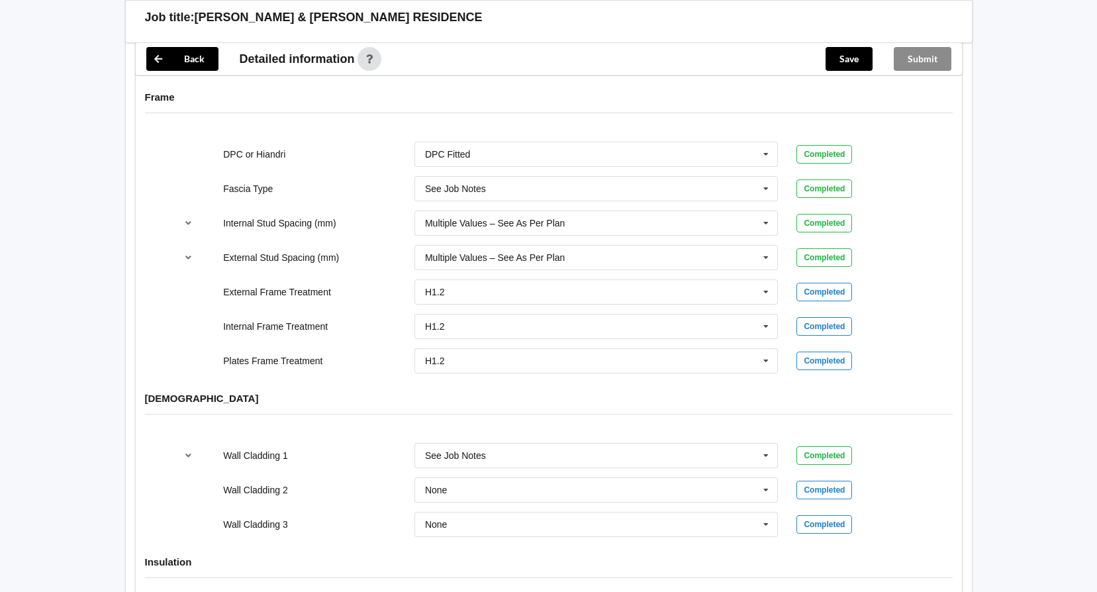
scroll to position [1587, 0]
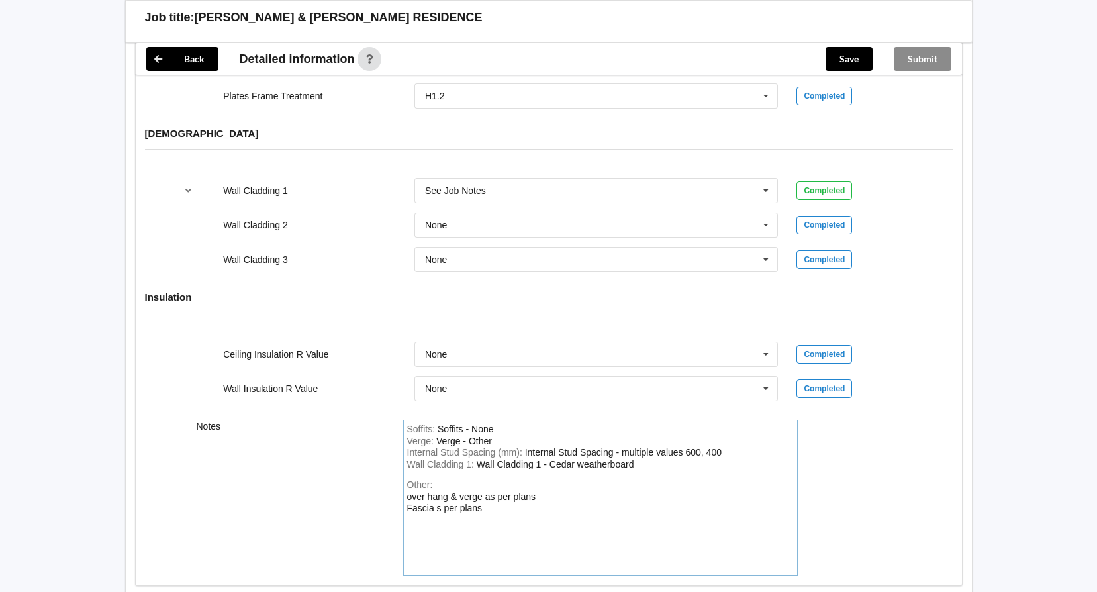
click at [510, 498] on div "Other: over hang & verge as per plans Fascia s per plans" at bounding box center [600, 525] width 387 height 93
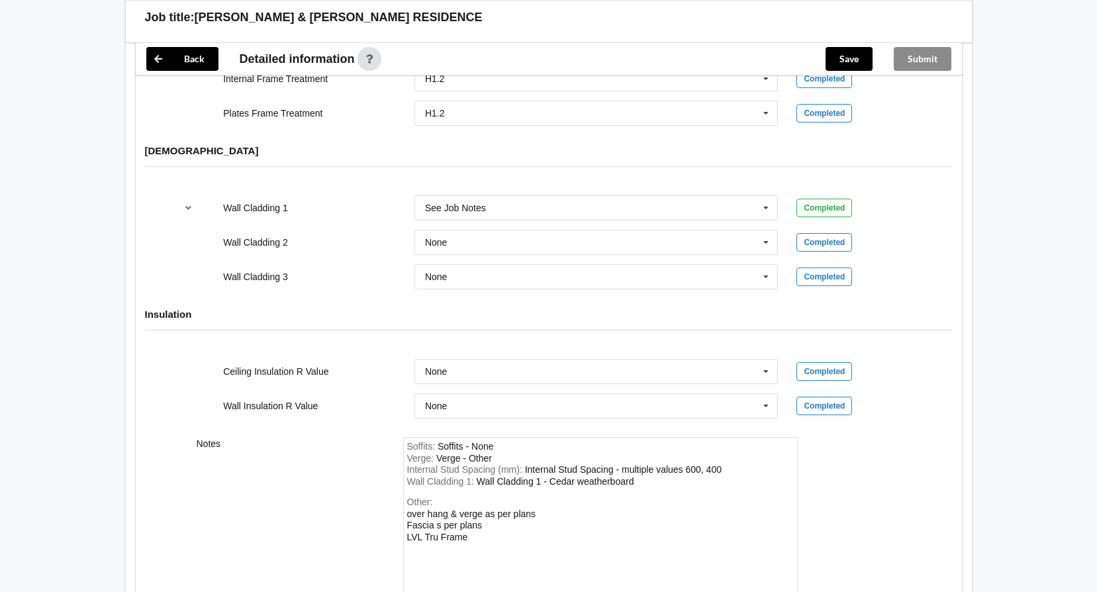
scroll to position [1653, 0]
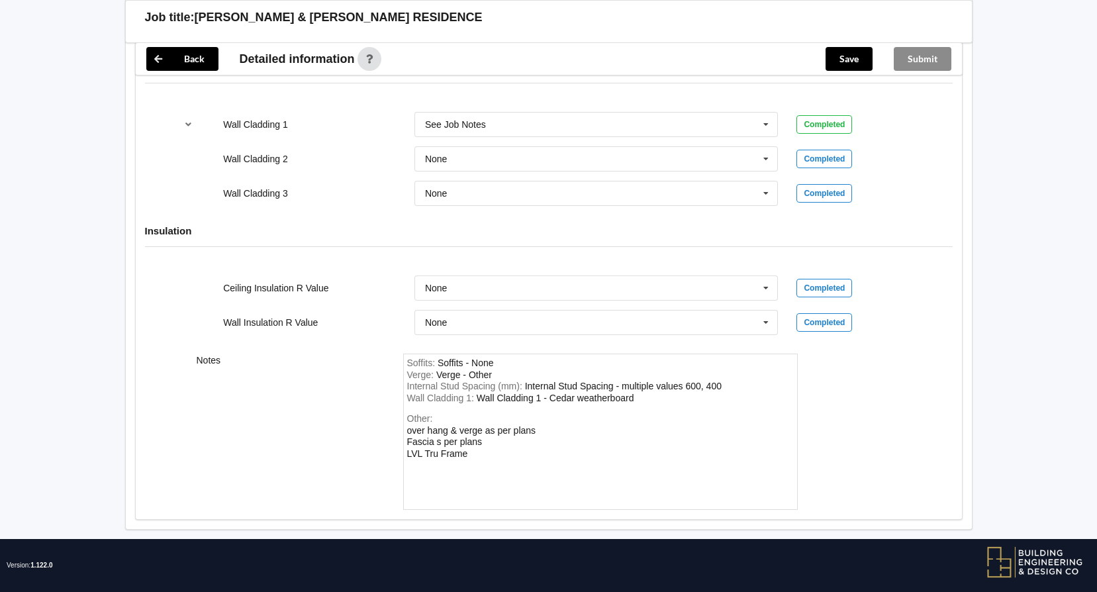
click at [520, 444] on div "Other: over hang & verge as per plans Fascia s per plans LVL Tru Frame" at bounding box center [600, 459] width 387 height 93
click at [493, 442] on div "Other: over hang & verge as per plans Fascia s per plans LVL Tru Frame" at bounding box center [600, 459] width 387 height 93
click at [462, 442] on div "over hang & verge as per plans Fascia s per plans LVL Tru Frame" at bounding box center [471, 442] width 129 height 34
click at [471, 439] on div "Other: over hang & verge as per plans Fascia s per plans LVL Tru Frame" at bounding box center [600, 459] width 387 height 93
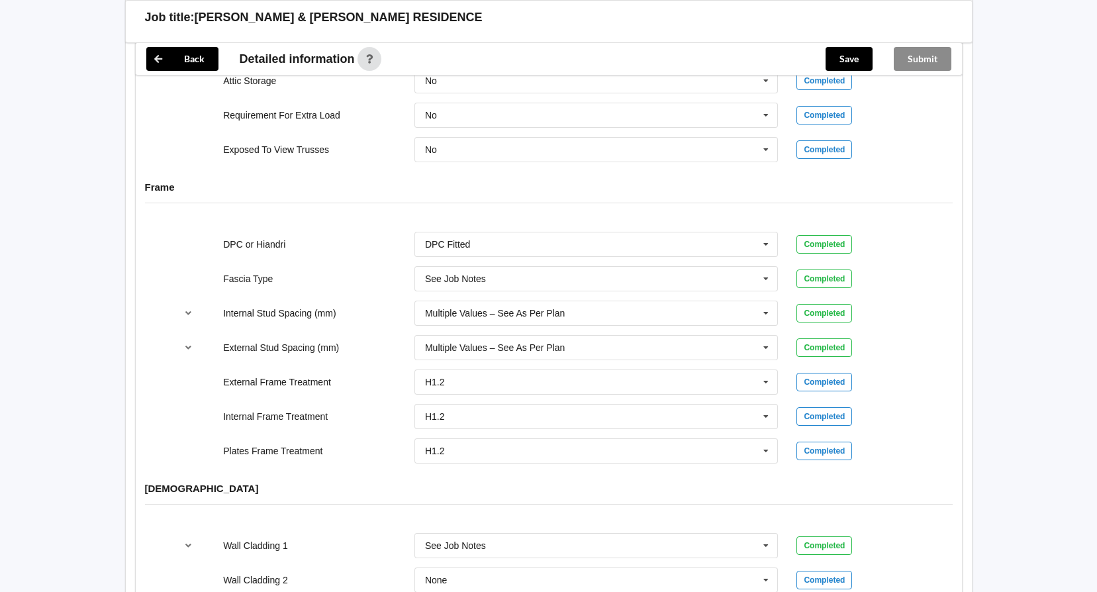
scroll to position [1225, 0]
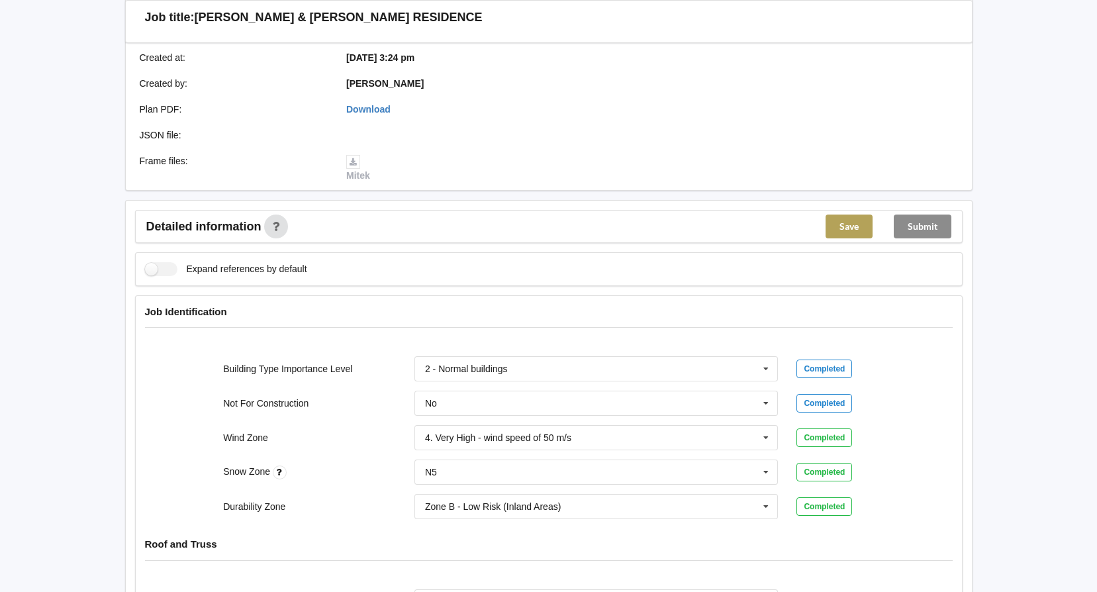
click at [841, 218] on button "Save" at bounding box center [849, 227] width 47 height 24
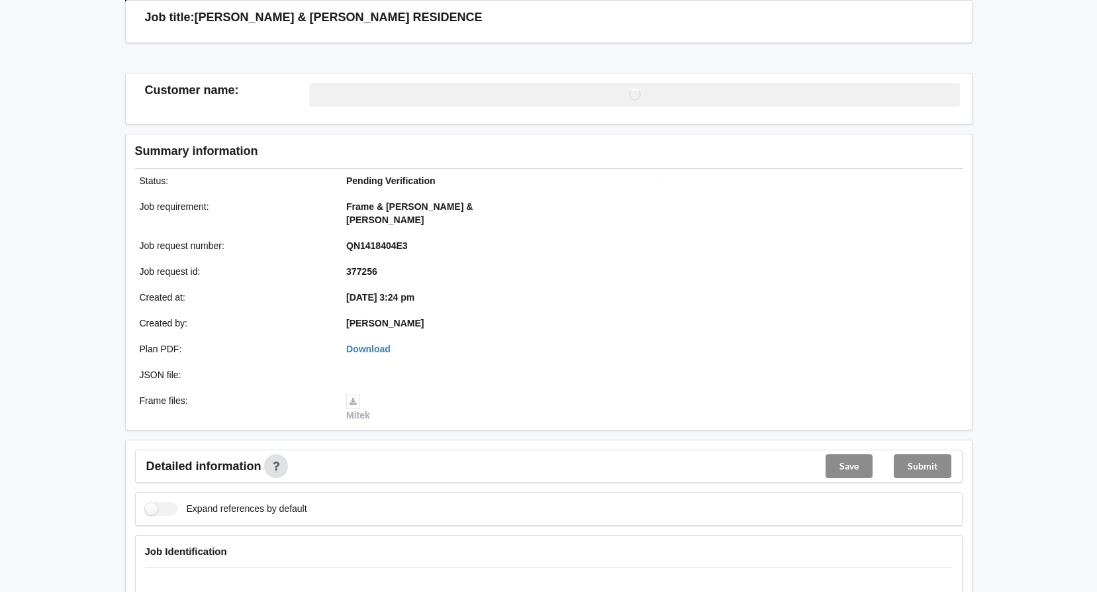
scroll to position [298, 0]
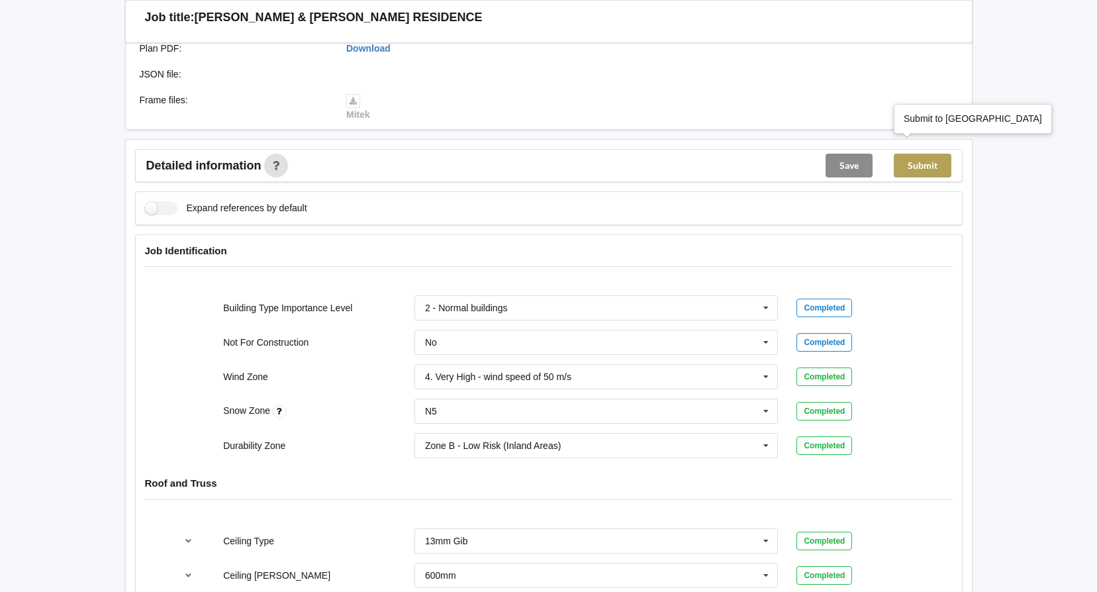
click at [923, 154] on button "Submit" at bounding box center [923, 166] width 58 height 24
